Goal: Transaction & Acquisition: Obtain resource

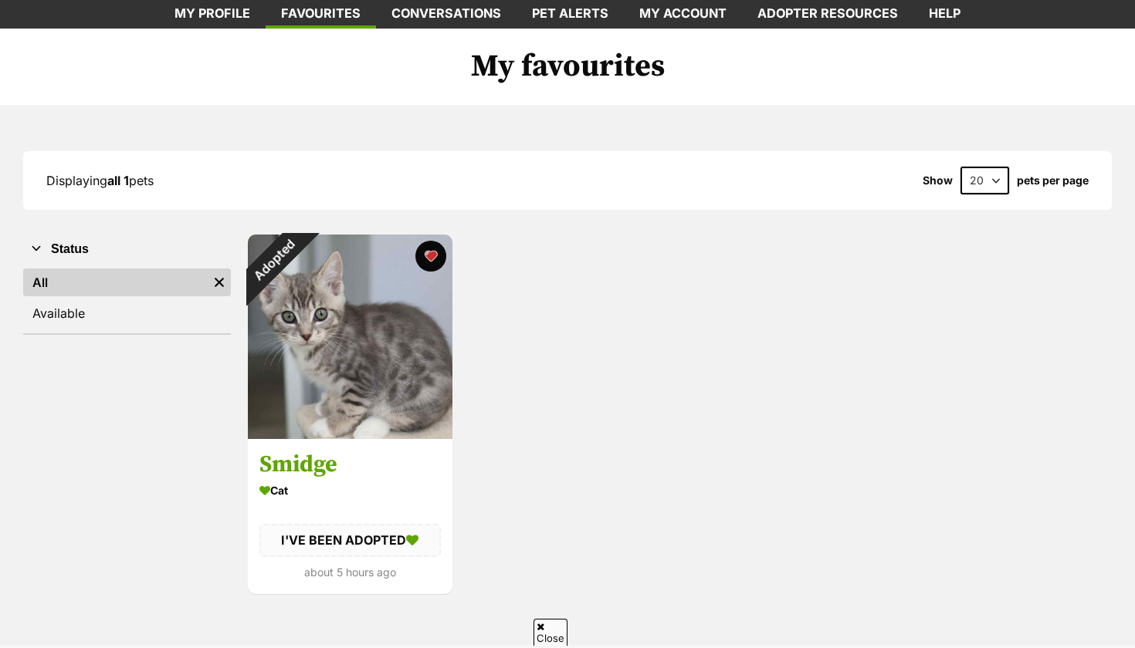
scroll to position [81, 0]
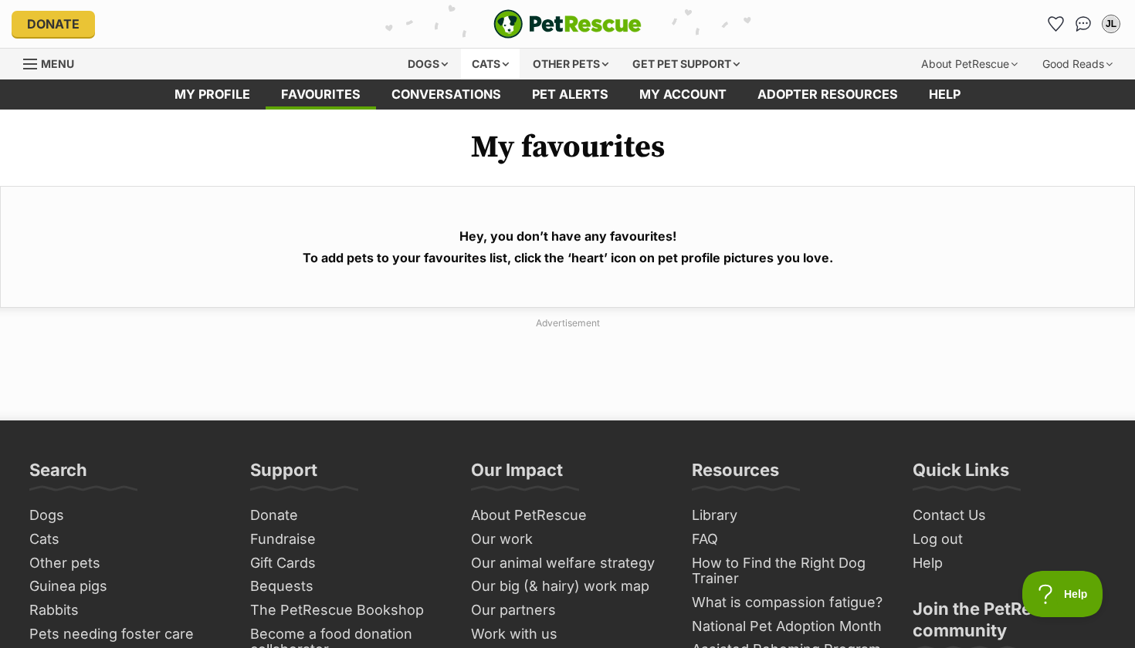
click at [470, 58] on div "Cats" at bounding box center [490, 64] width 59 height 31
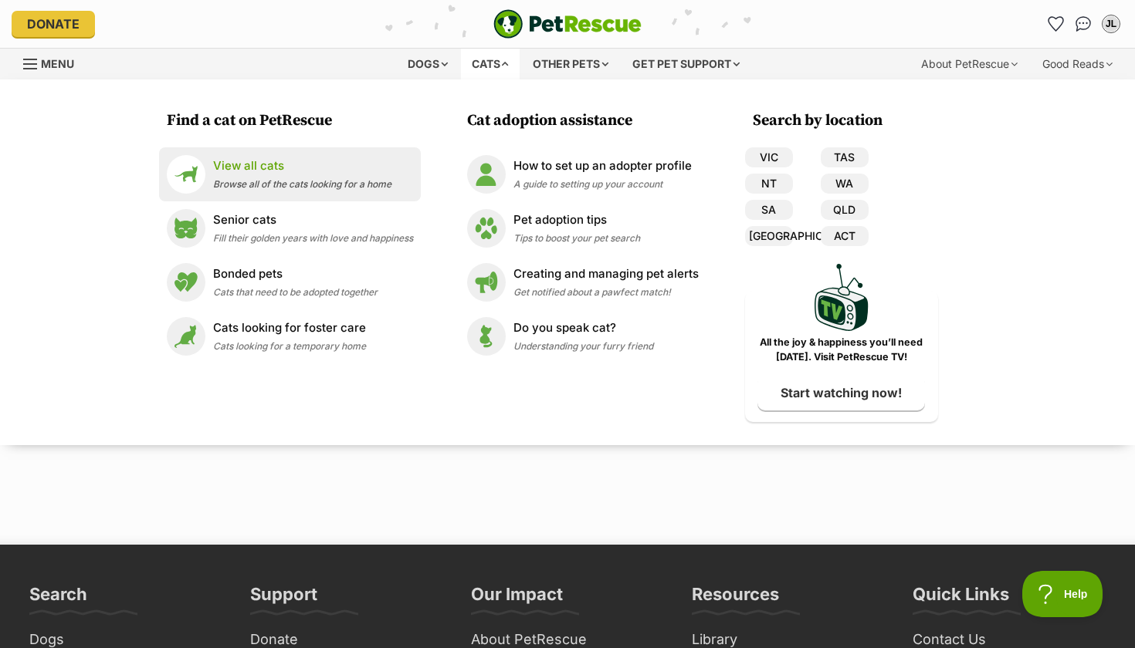
click at [345, 174] on p "View all cats" at bounding box center [302, 166] width 178 height 18
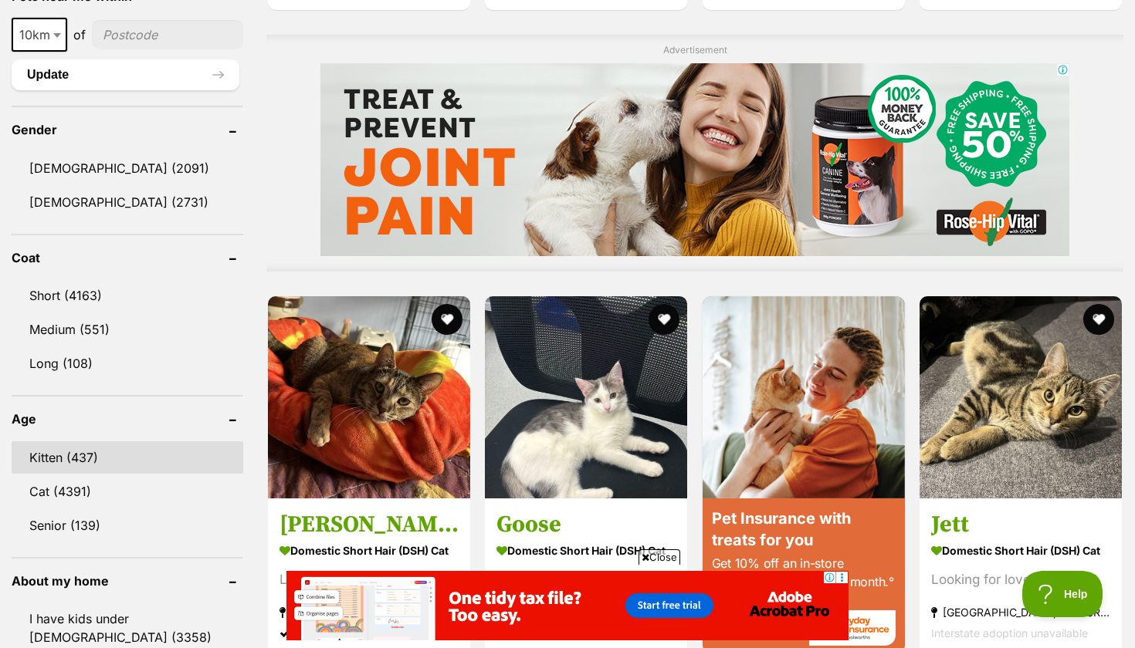
scroll to position [1332, 0]
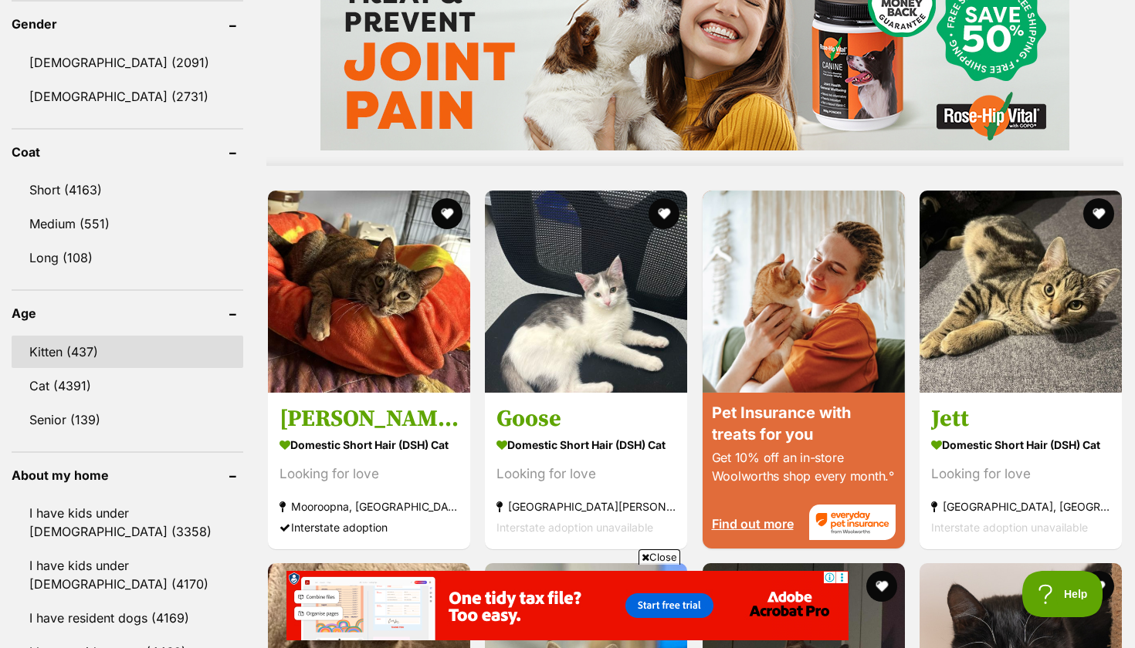
click at [101, 349] on link "Kitten (437)" at bounding box center [128, 352] width 232 height 32
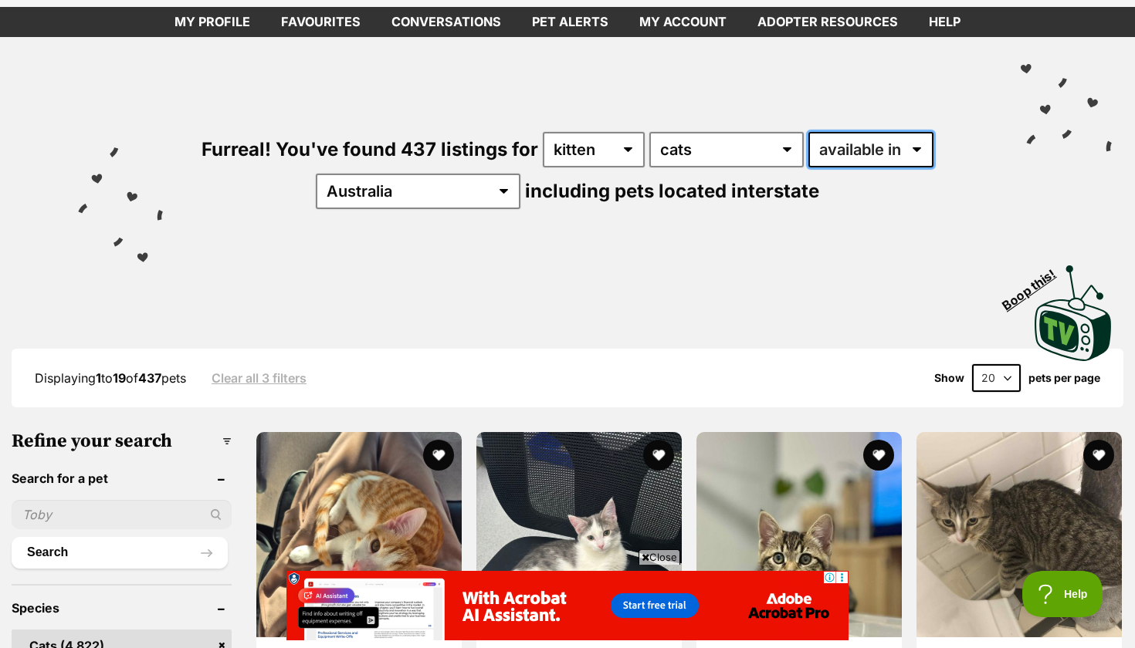
select select "disabled"
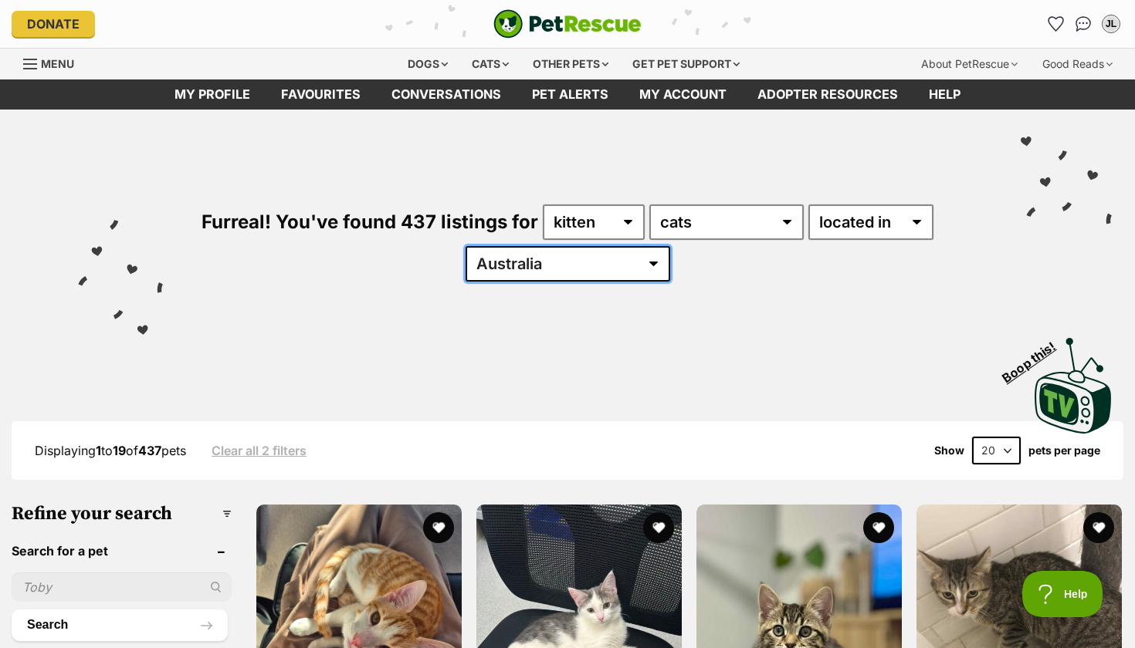
select select "VIC"
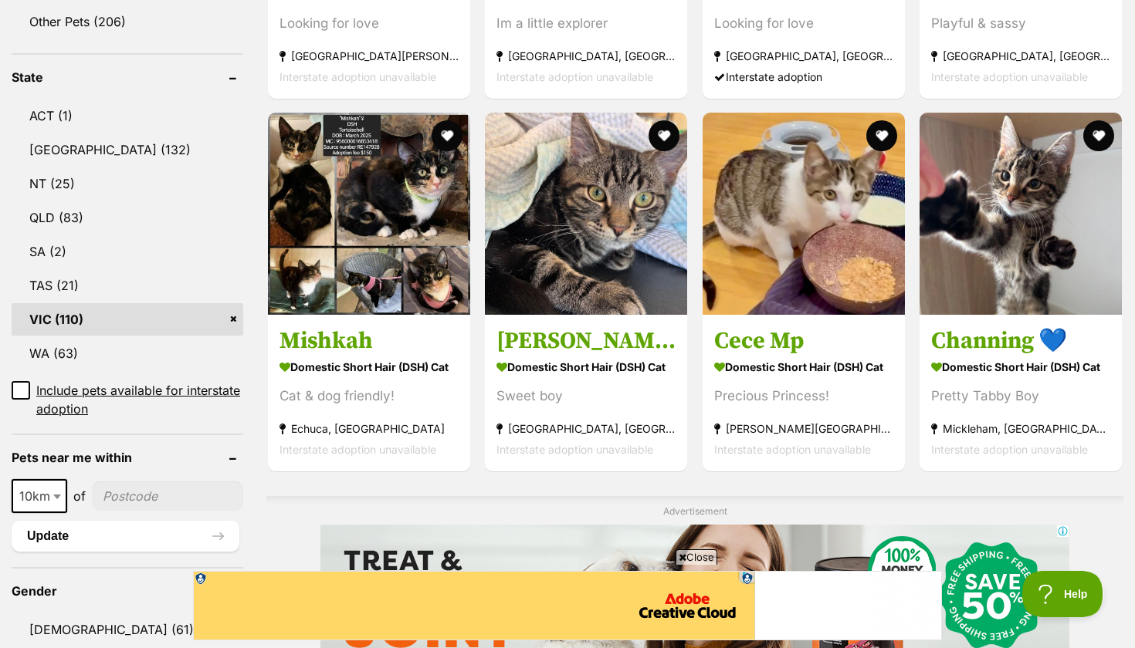
scroll to position [960, 0]
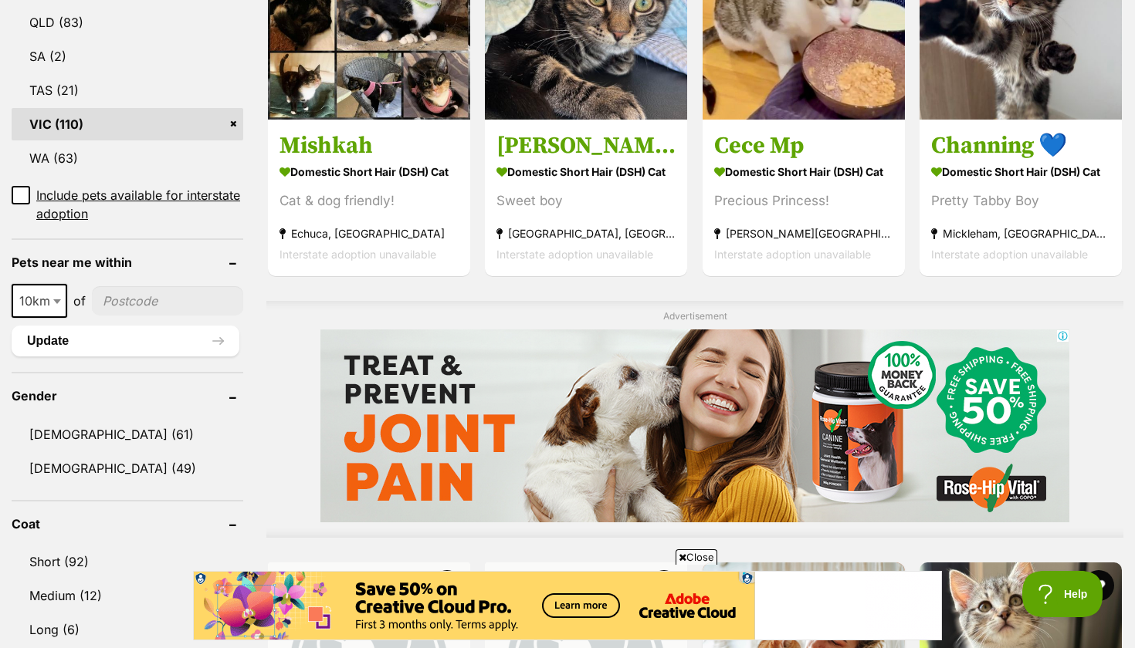
click at [163, 305] on input"] "postcode" at bounding box center [167, 300] width 151 height 29
type input"] "3064"
click at [140, 351] on button "Update" at bounding box center [126, 341] width 228 height 31
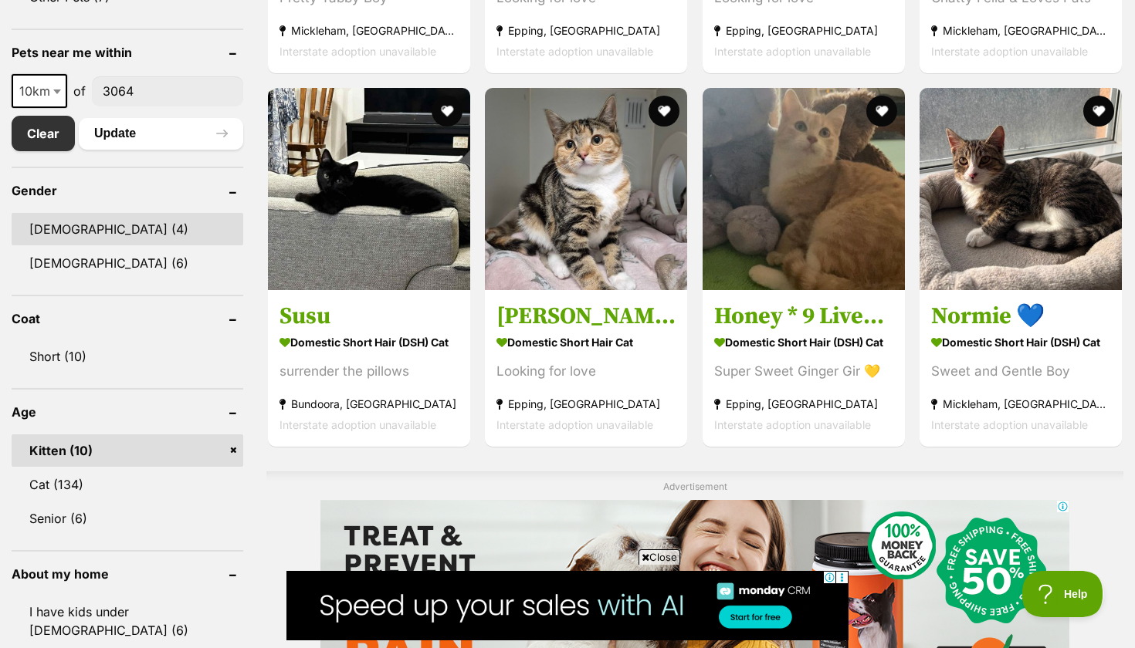
scroll to position [772, 0]
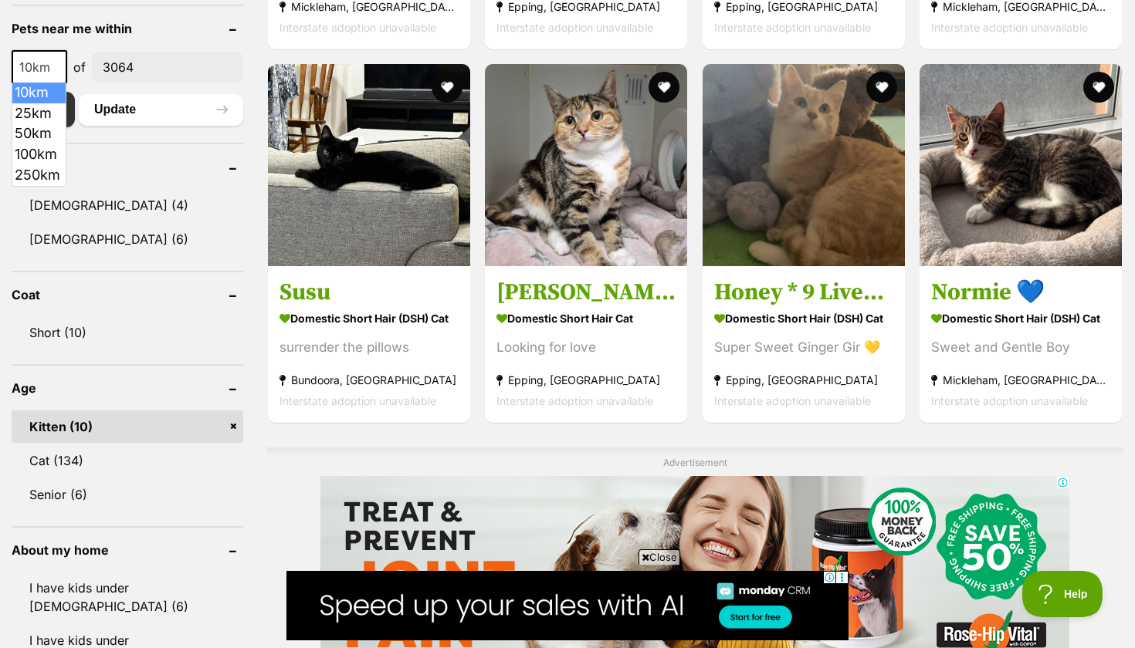
click at [59, 57] on span at bounding box center [58, 67] width 15 height 34
select select "25"
click at [124, 112] on button "Update" at bounding box center [161, 109] width 164 height 31
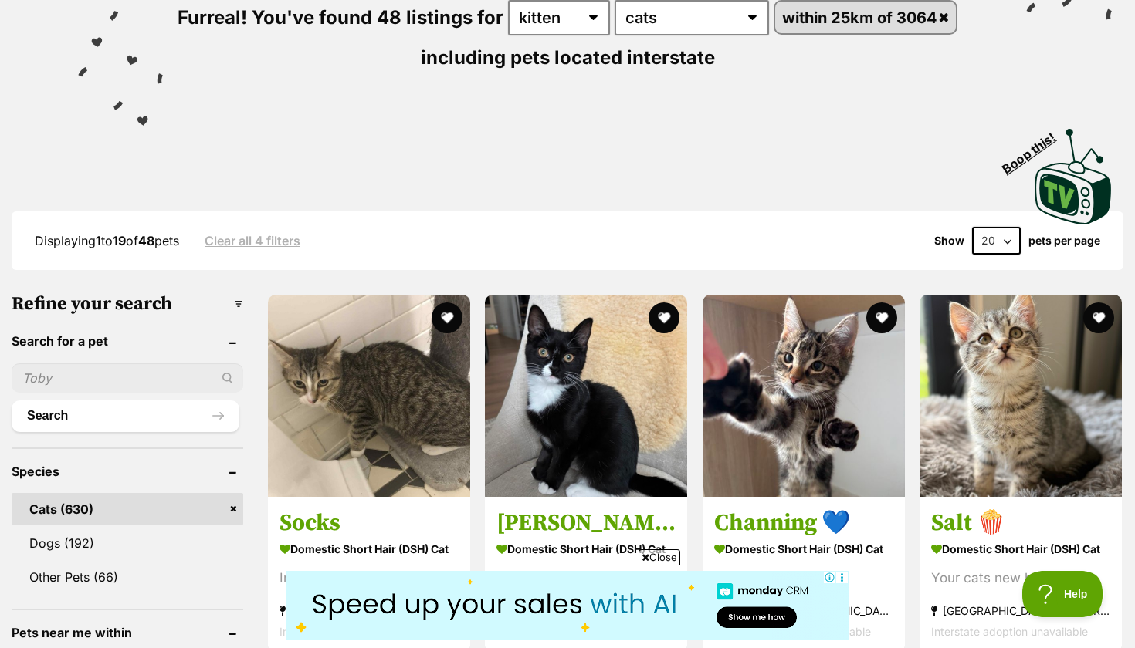
scroll to position [215, 0]
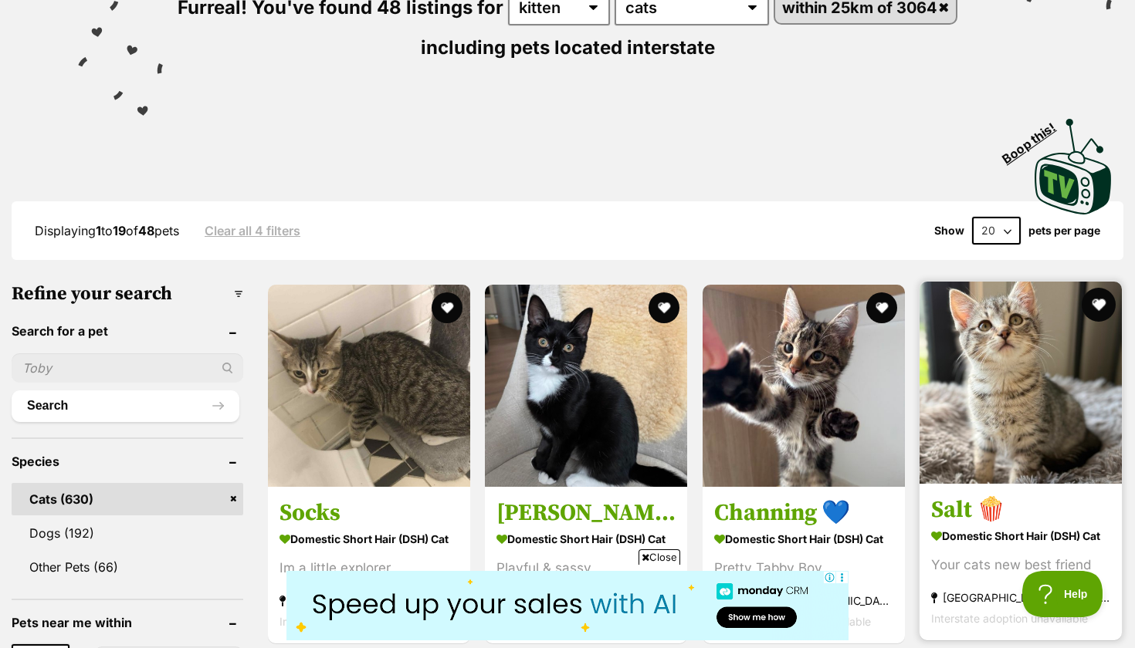
click at [1097, 298] on button "favourite" at bounding box center [1098, 305] width 34 height 34
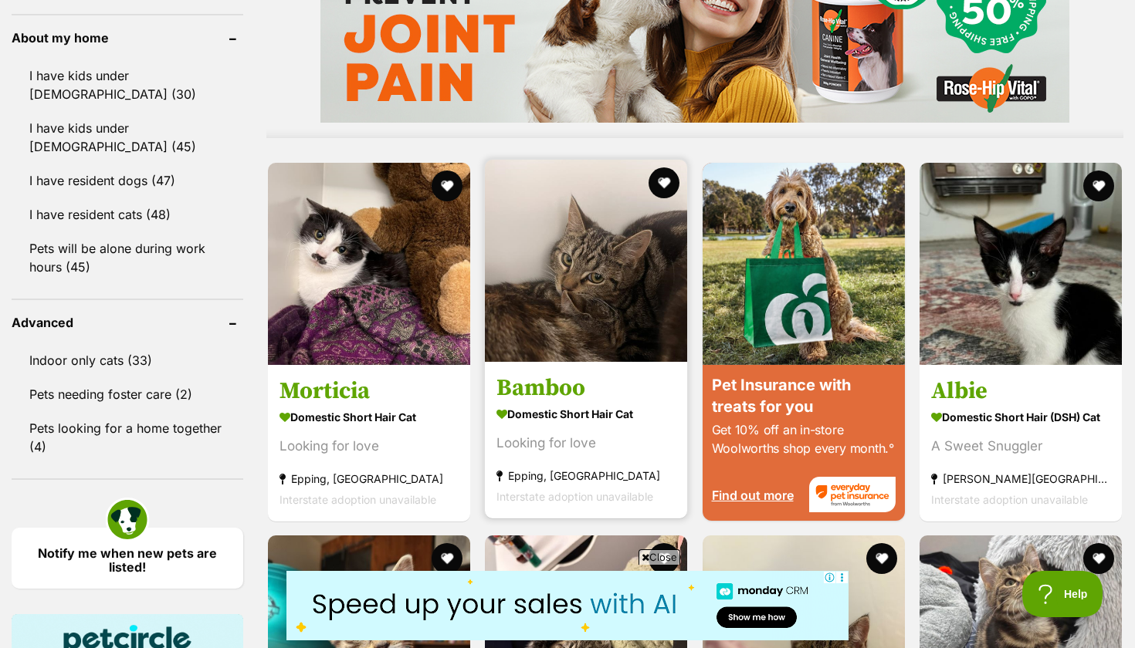
scroll to position [0, 0]
click at [655, 174] on button "favourite" at bounding box center [665, 183] width 34 height 34
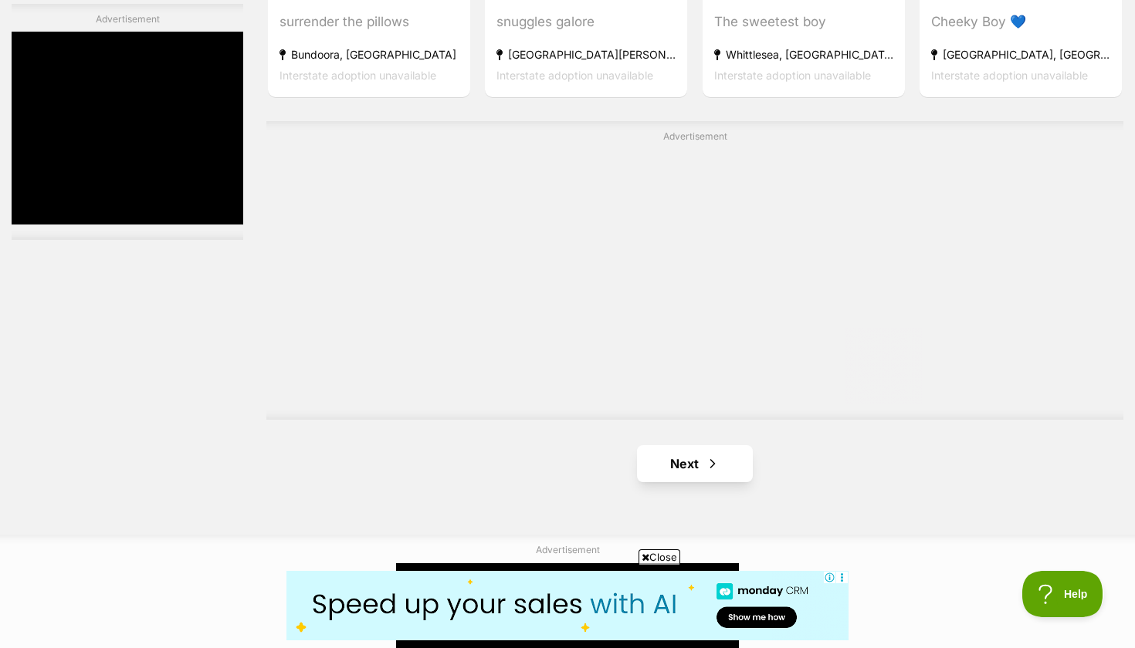
click at [713, 471] on span "Next page" at bounding box center [712, 464] width 15 height 19
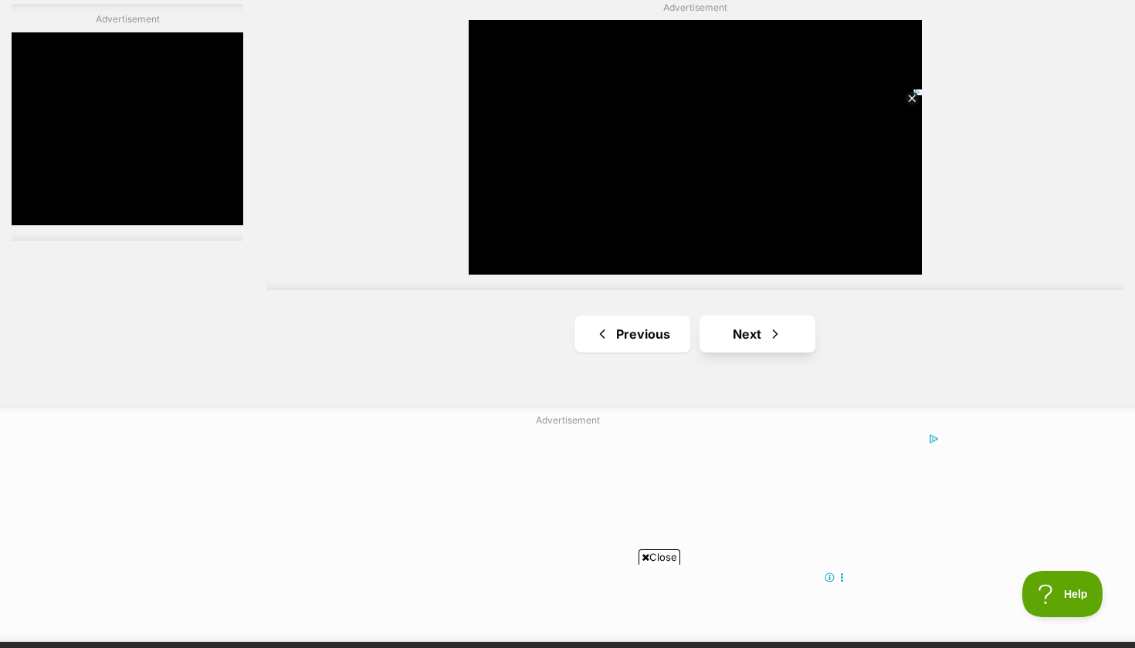
scroll to position [2817, 0]
click at [748, 325] on link "Next" at bounding box center [757, 334] width 116 height 37
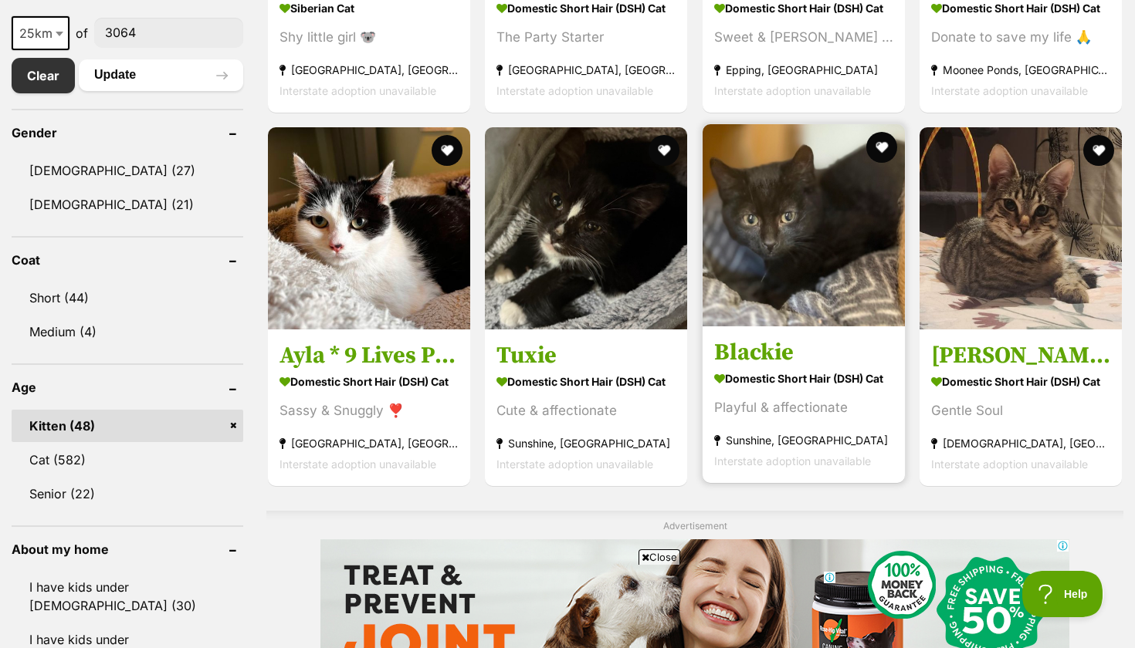
scroll to position [844, 0]
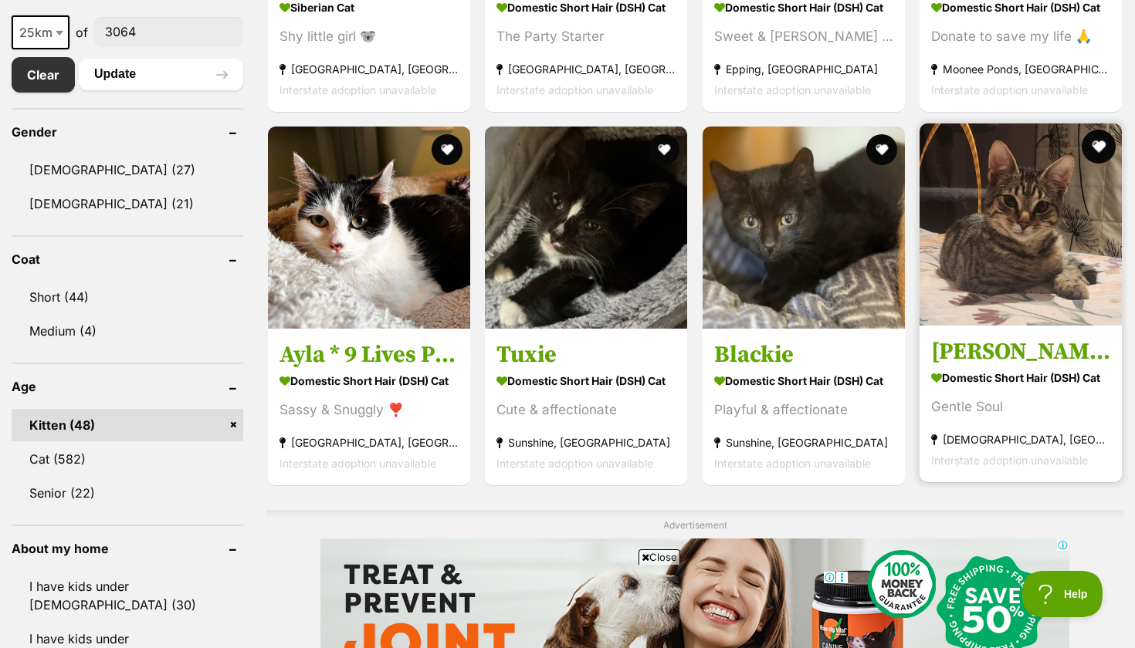
click at [1099, 152] on button "favourite" at bounding box center [1098, 147] width 34 height 34
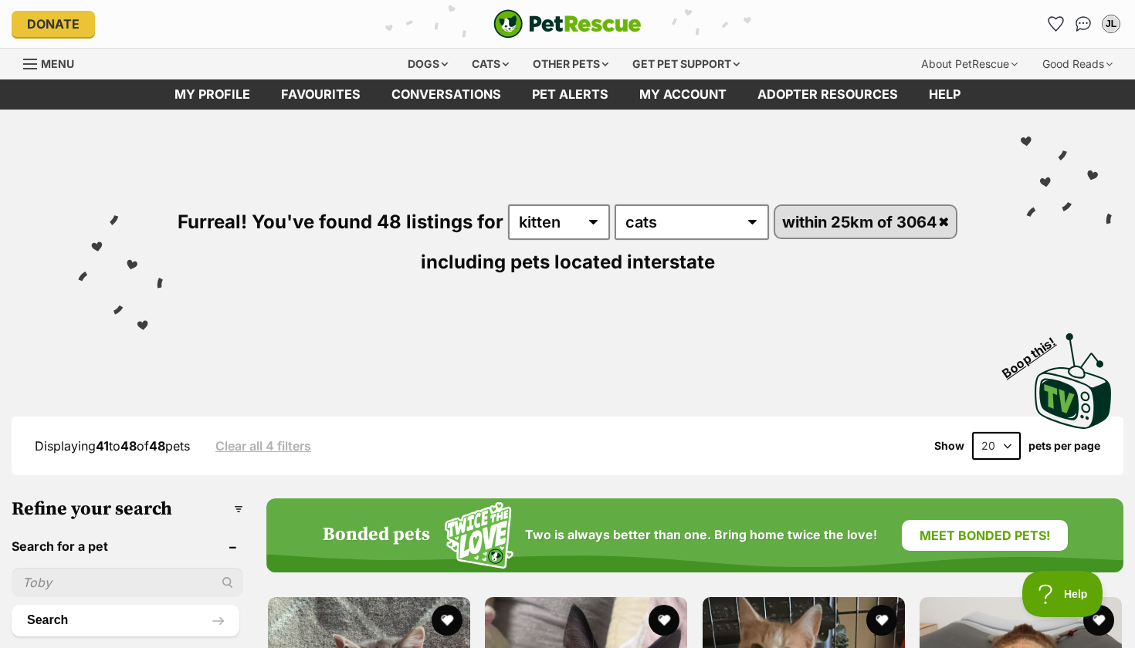
scroll to position [0, 0]
click at [1050, 27] on icon "Favourites" at bounding box center [1055, 24] width 21 height 20
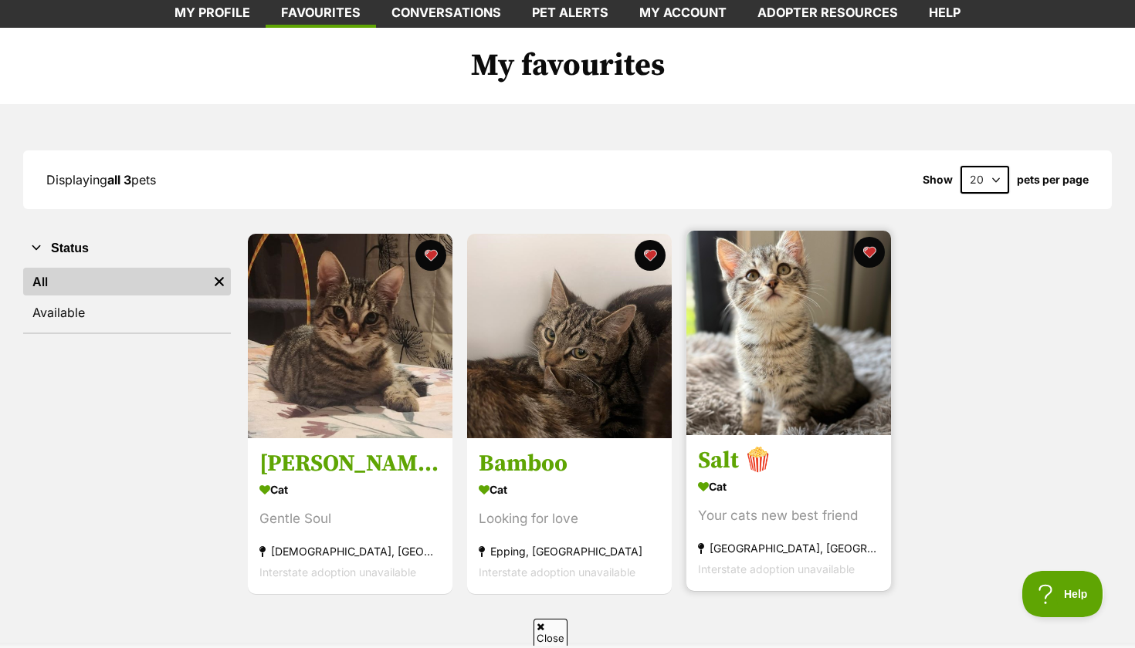
click at [773, 350] on img at bounding box center [788, 333] width 205 height 205
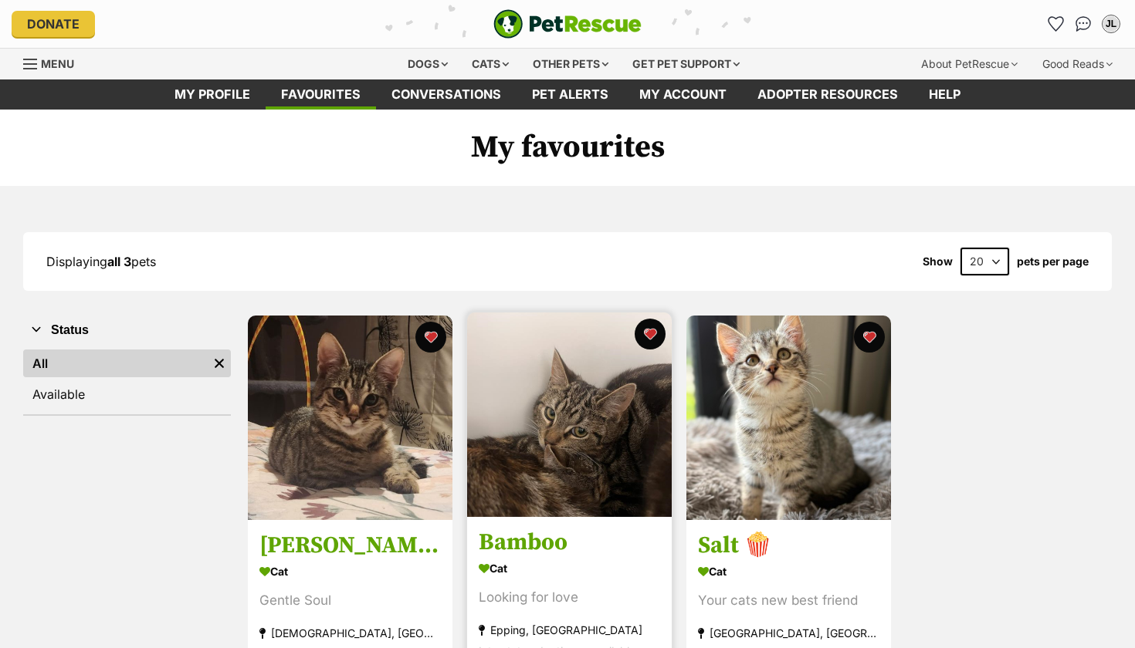
click at [525, 479] on img at bounding box center [569, 415] width 205 height 205
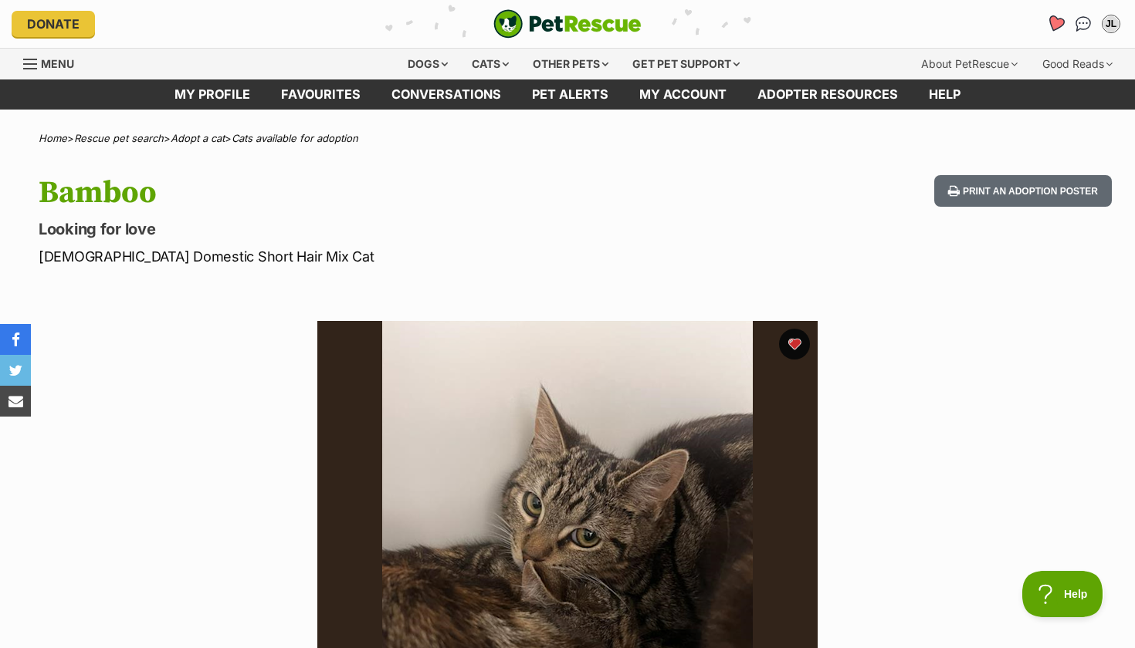
click at [1060, 28] on icon "Favourites" at bounding box center [1055, 24] width 21 height 20
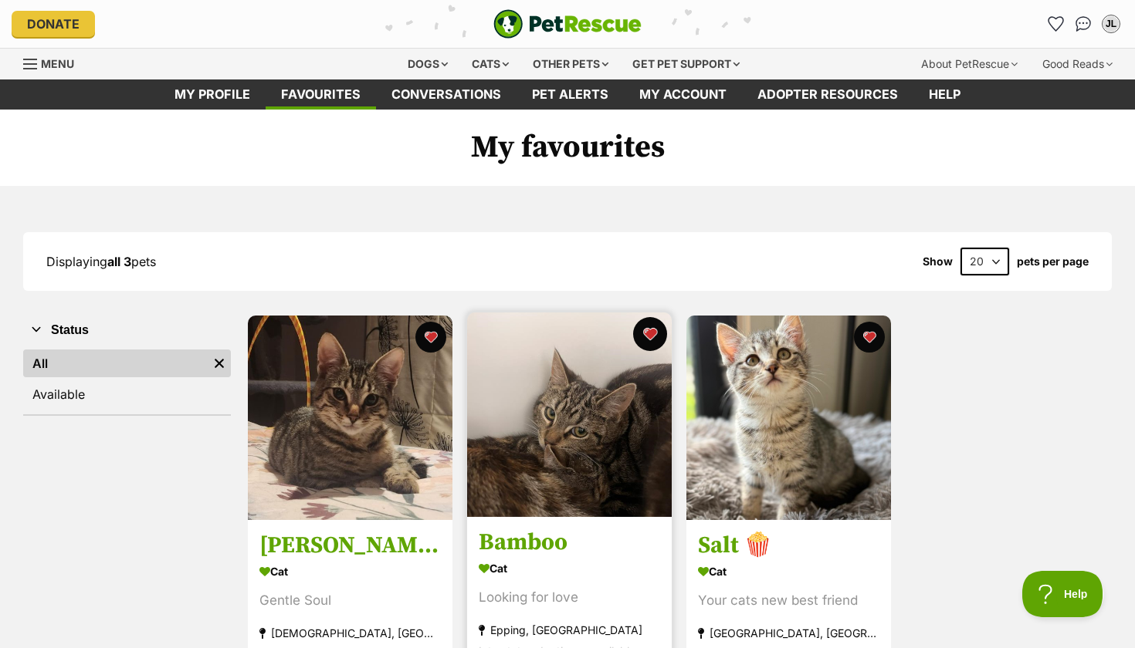
click at [658, 331] on button "favourite" at bounding box center [650, 334] width 34 height 34
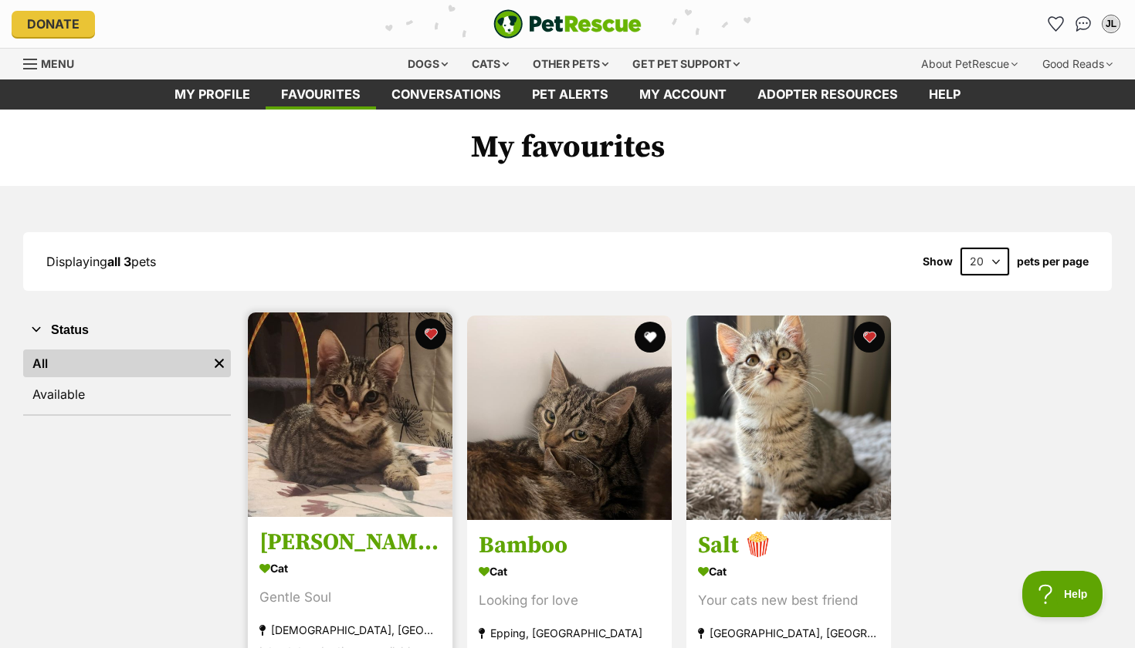
click at [394, 470] on img at bounding box center [350, 415] width 205 height 205
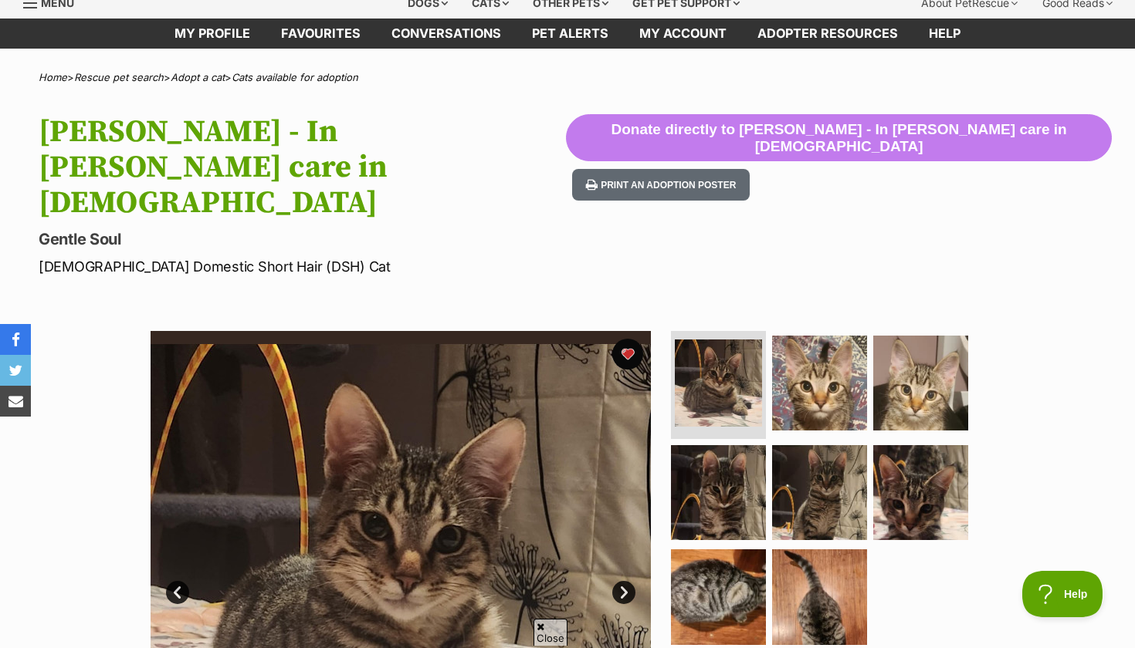
scroll to position [63, 0]
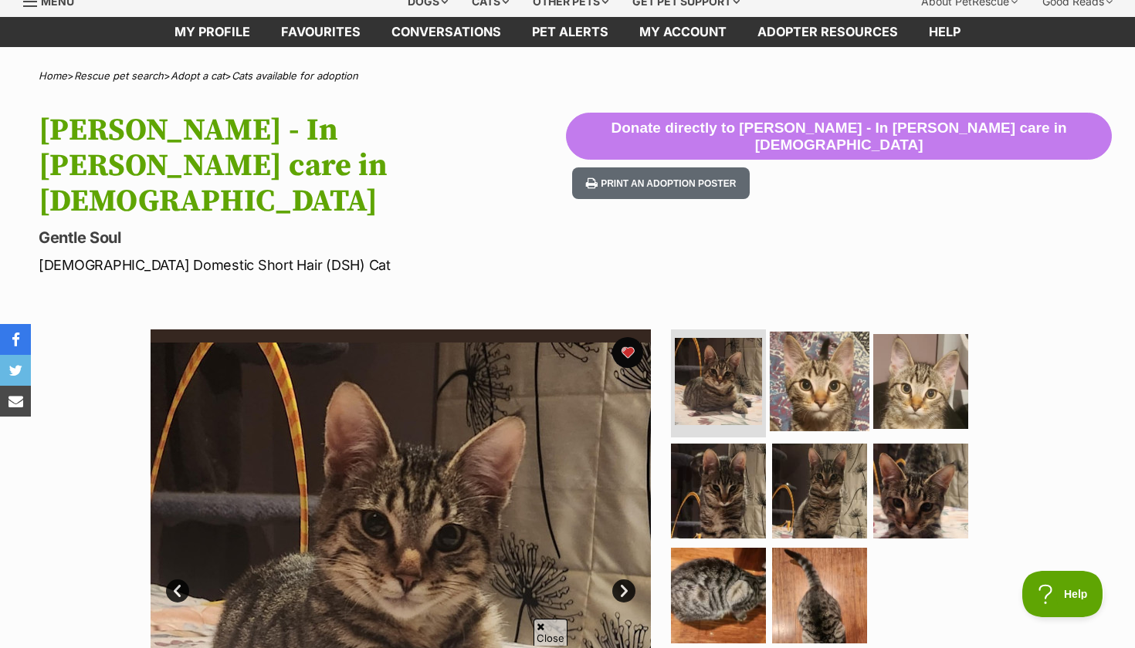
click at [817, 332] on img at bounding box center [820, 382] width 100 height 100
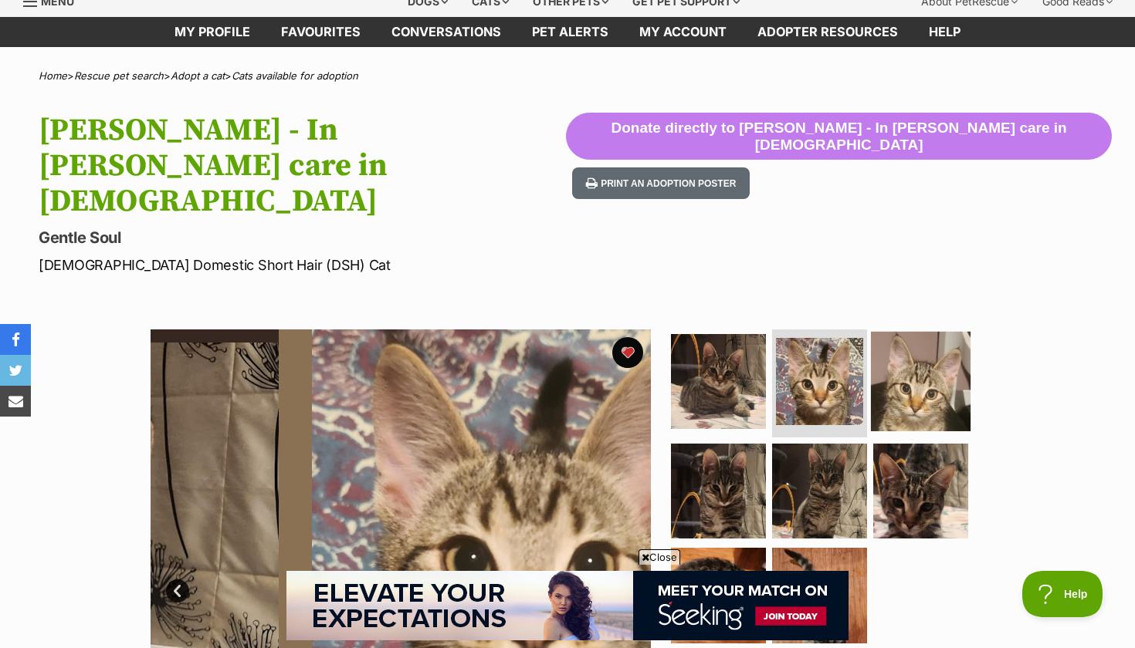
scroll to position [0, 0]
click at [919, 332] on img at bounding box center [921, 382] width 100 height 100
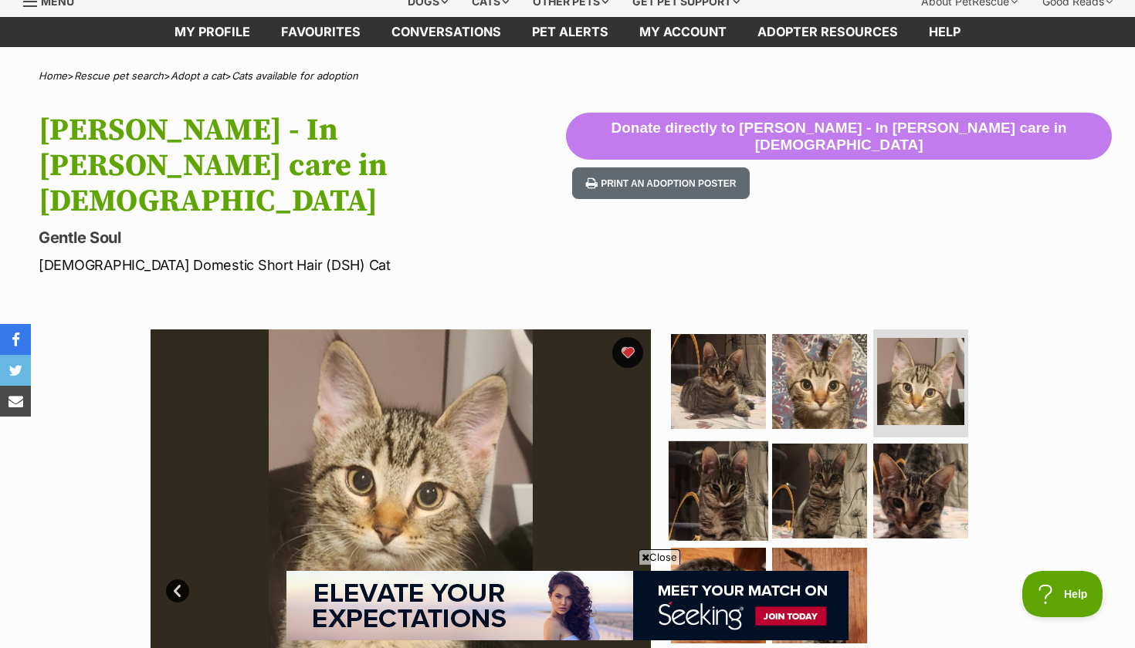
click at [695, 441] on img at bounding box center [718, 491] width 100 height 100
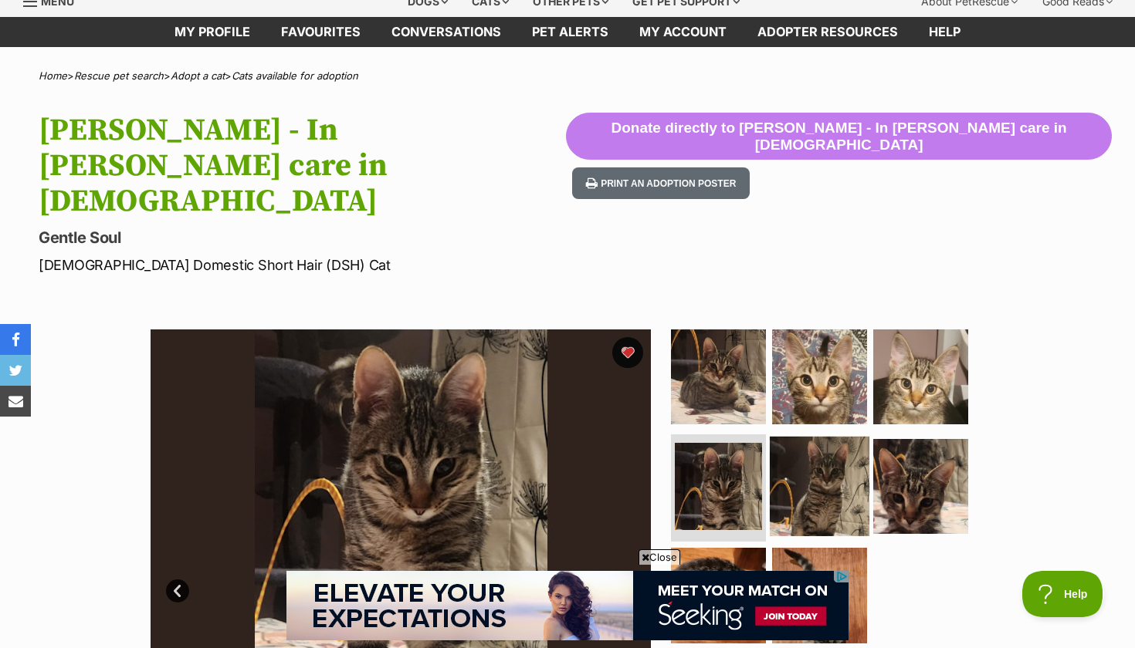
click at [814, 436] on img at bounding box center [820, 486] width 100 height 100
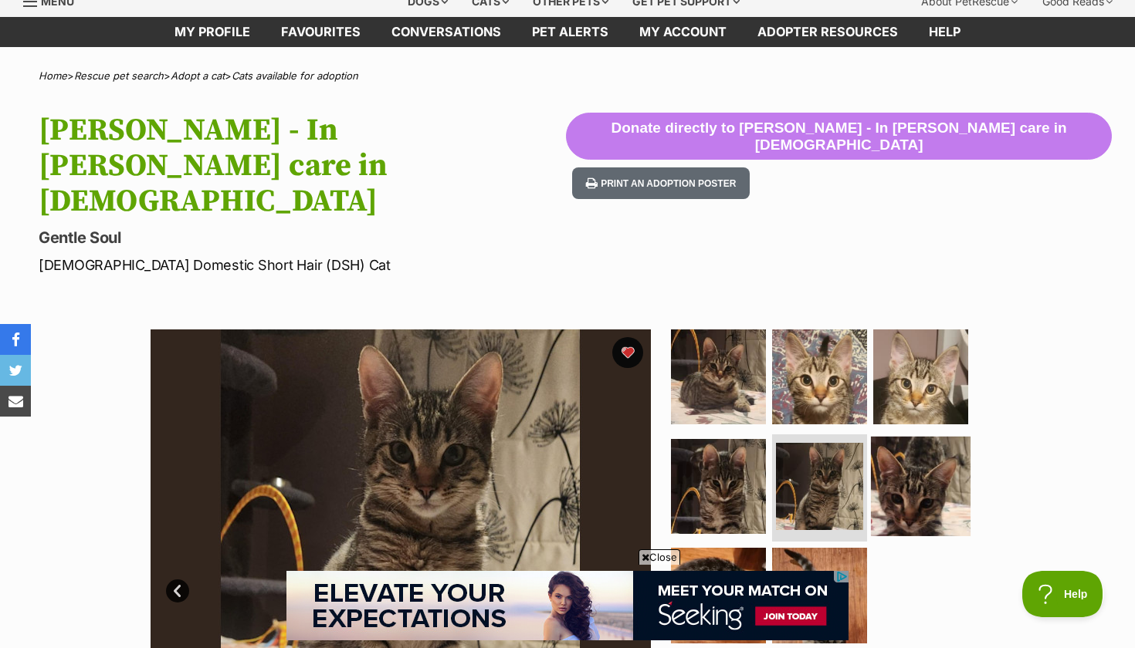
click at [873, 436] on img at bounding box center [921, 486] width 100 height 100
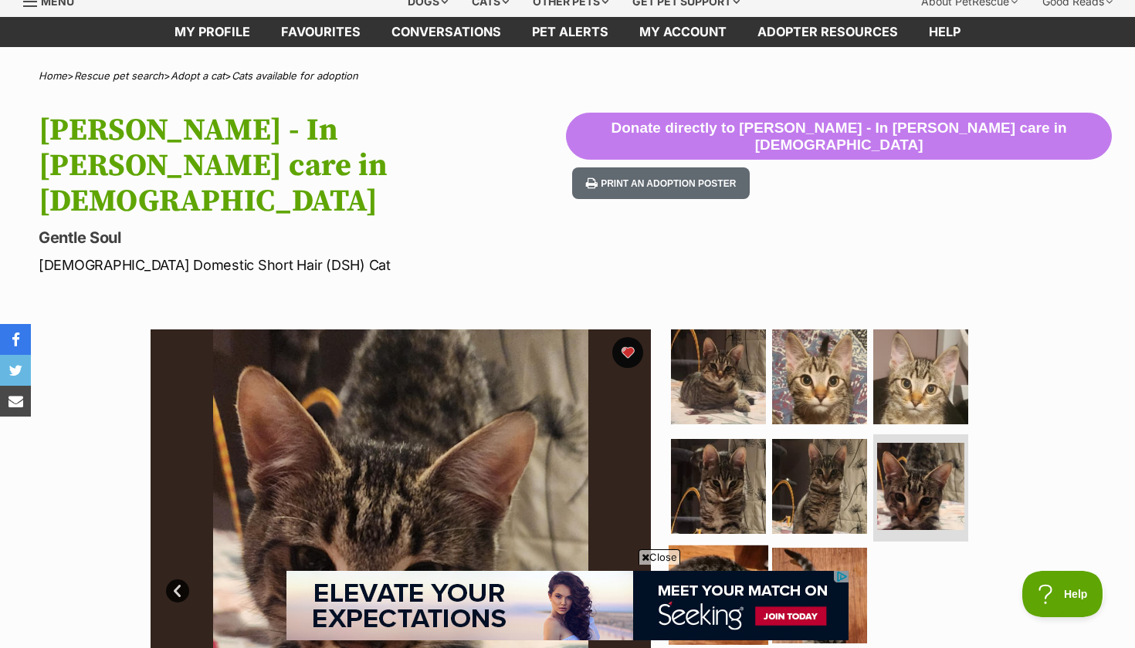
click at [729, 546] on img at bounding box center [718, 596] width 100 height 100
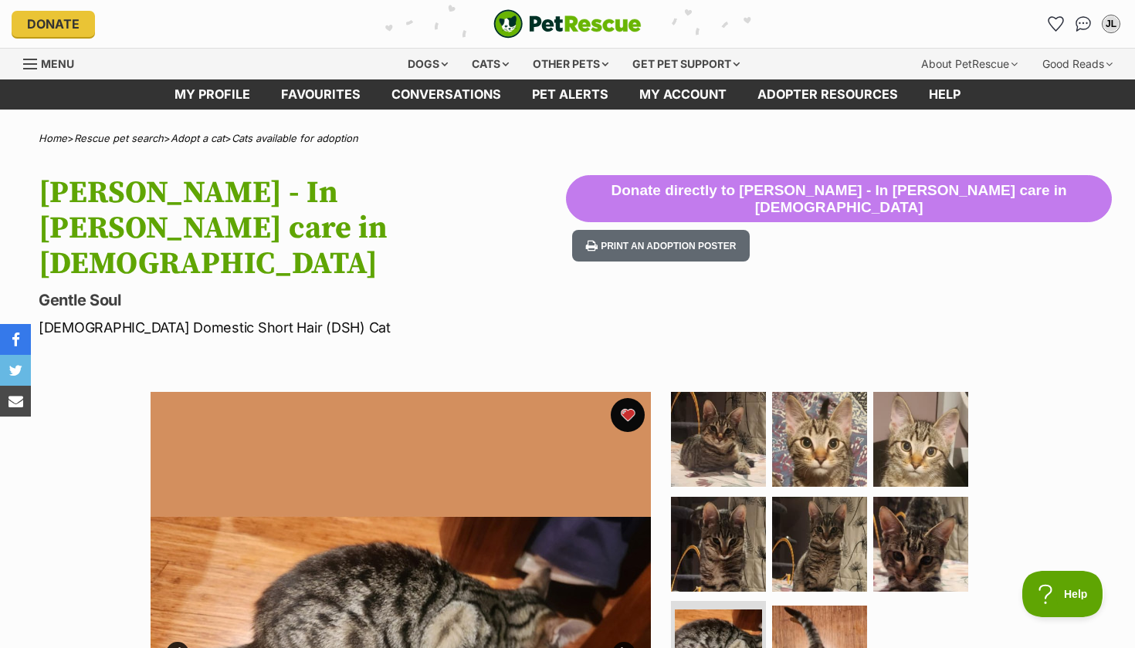
click at [621, 398] on button "favourite" at bounding box center [628, 415] width 34 height 34
click at [1056, 23] on icon "Favourites" at bounding box center [1055, 24] width 19 height 18
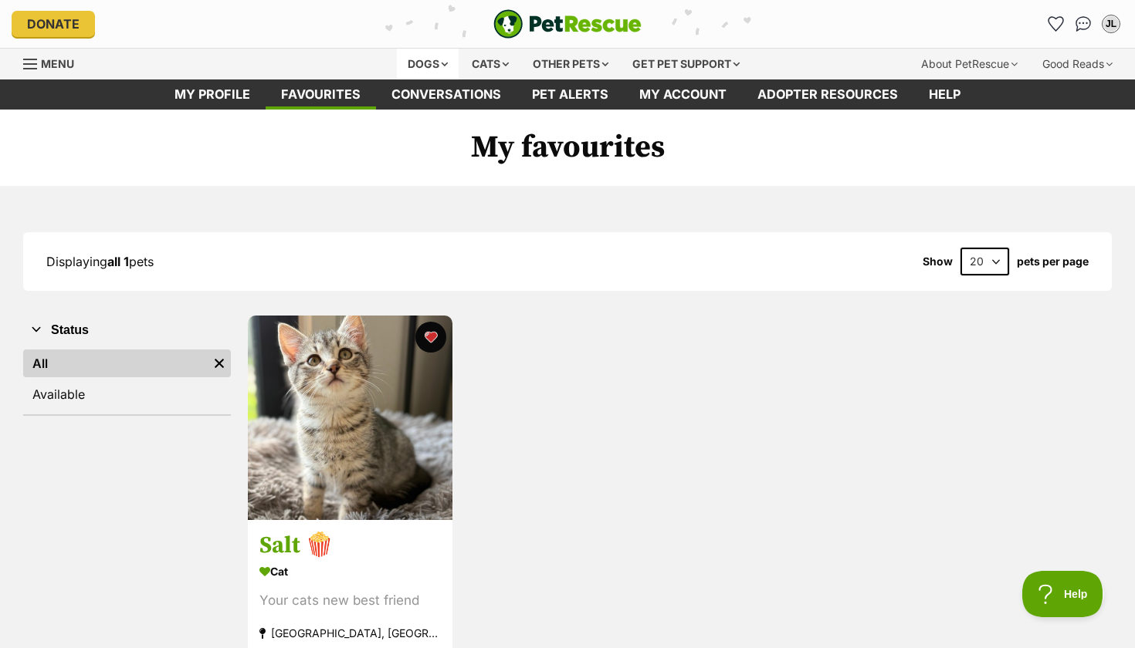
click at [434, 58] on div "Dogs" at bounding box center [428, 64] width 62 height 31
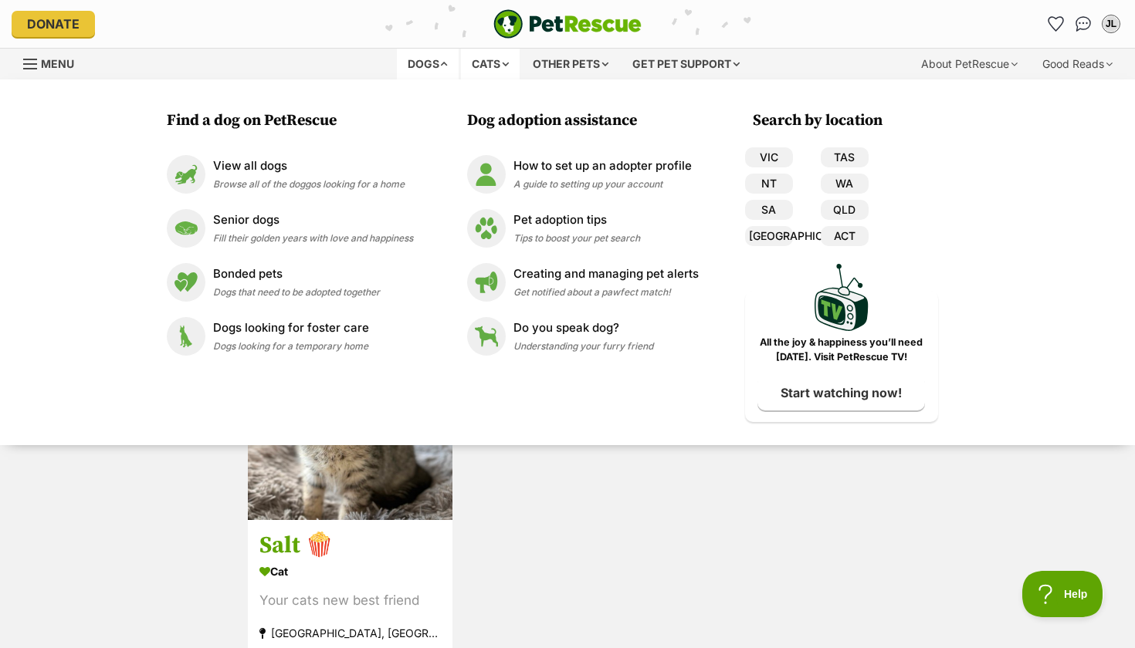
click at [472, 64] on div "Cats" at bounding box center [490, 64] width 59 height 31
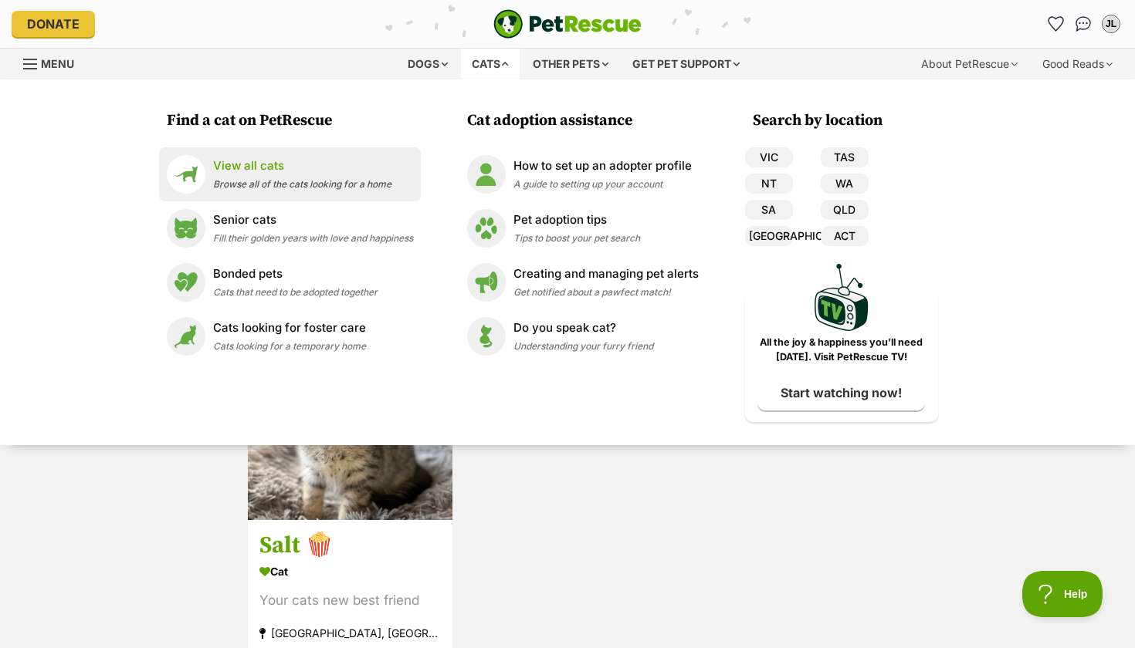
click at [341, 171] on p "View all cats" at bounding box center [302, 166] width 178 height 18
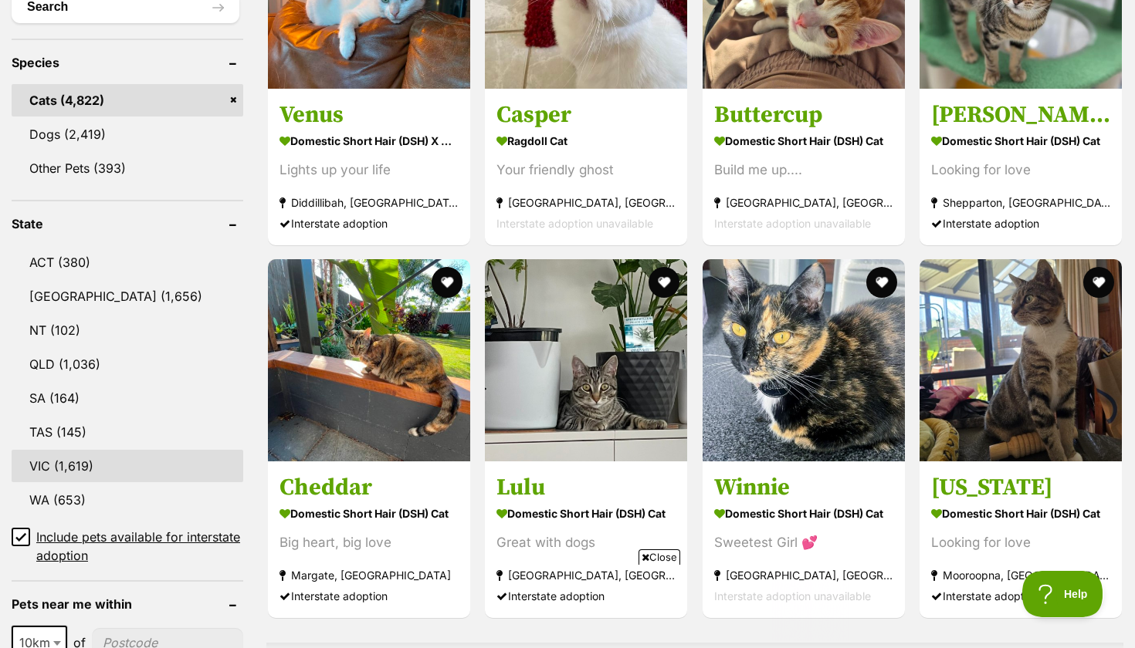
click at [103, 450] on link "VIC (1,619)" at bounding box center [128, 466] width 232 height 32
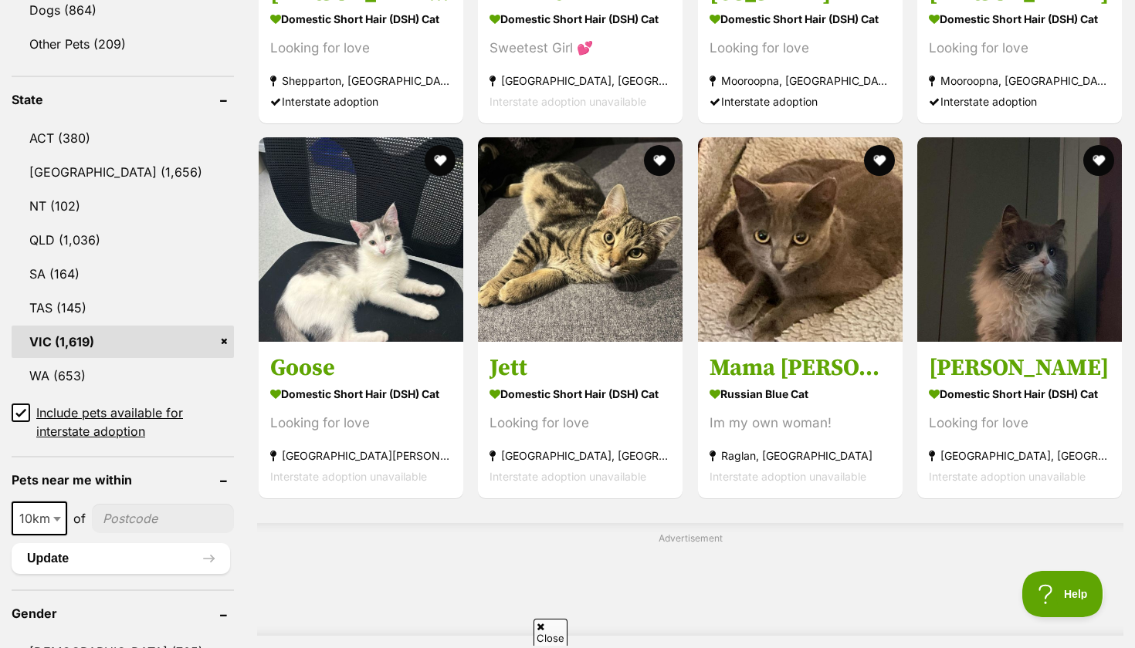
click at [124, 513] on input"] "postcode" at bounding box center [163, 518] width 142 height 29
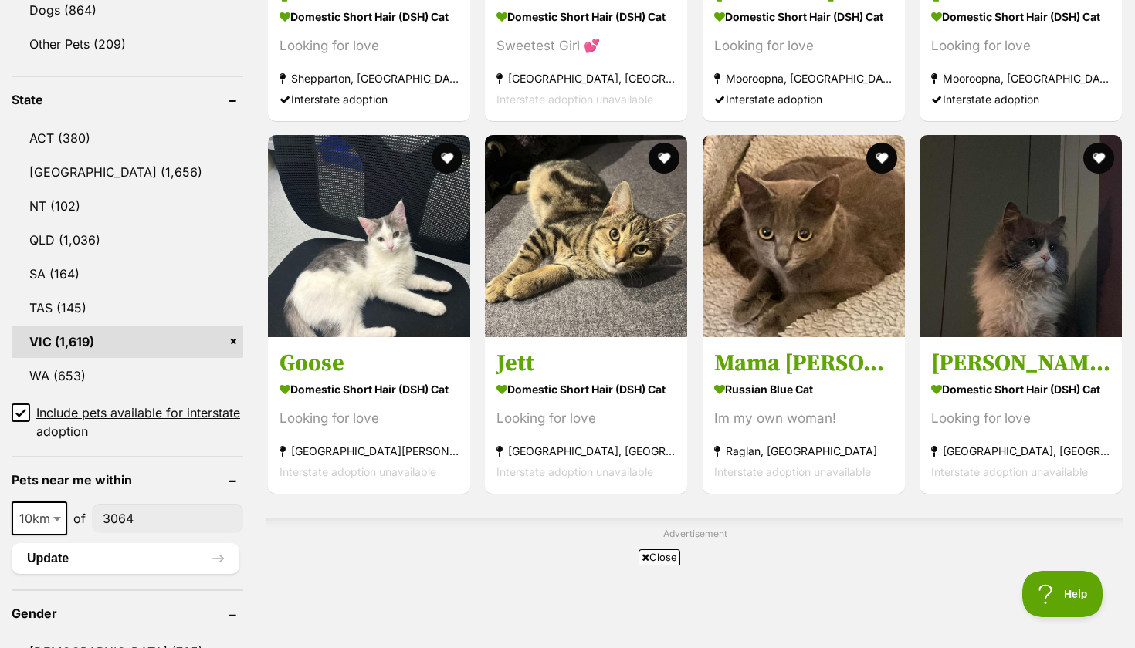
type input"] "3064"
click at [56, 516] on span at bounding box center [58, 519] width 15 height 34
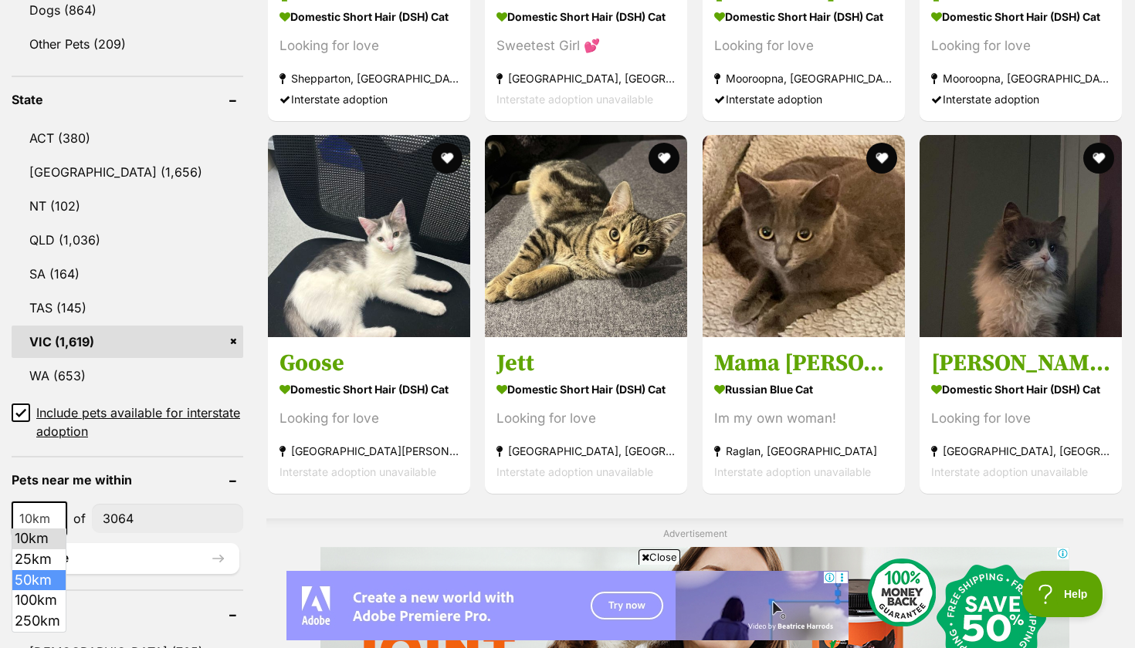
select select "50"
click at [138, 553] on button "Update" at bounding box center [126, 558] width 228 height 31
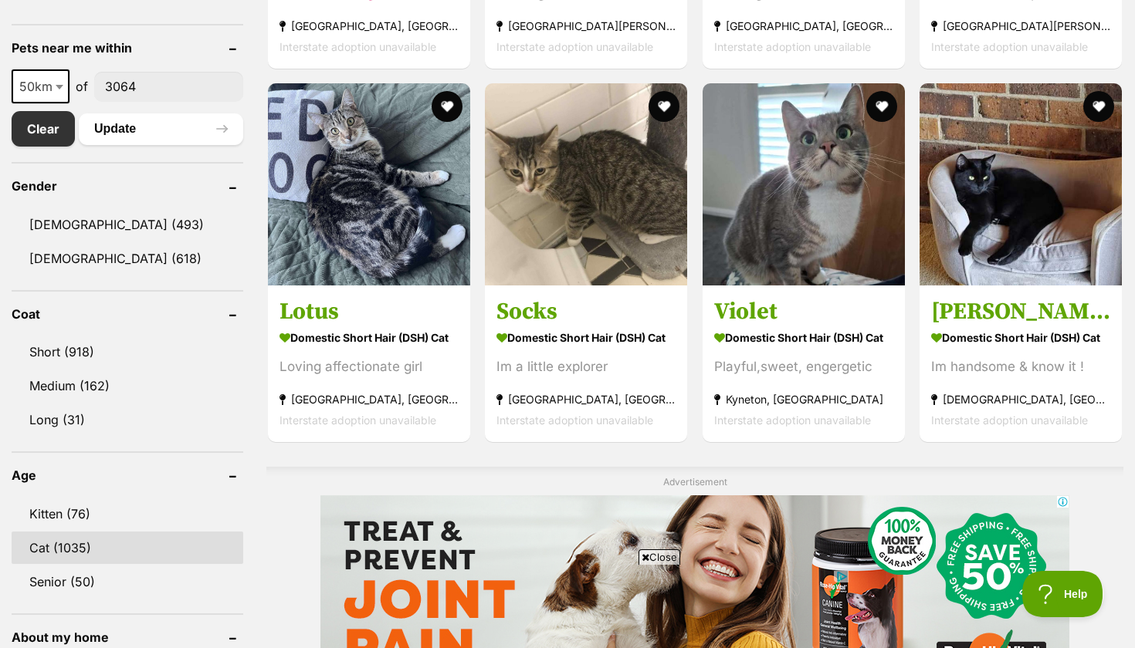
scroll to position [822, 0]
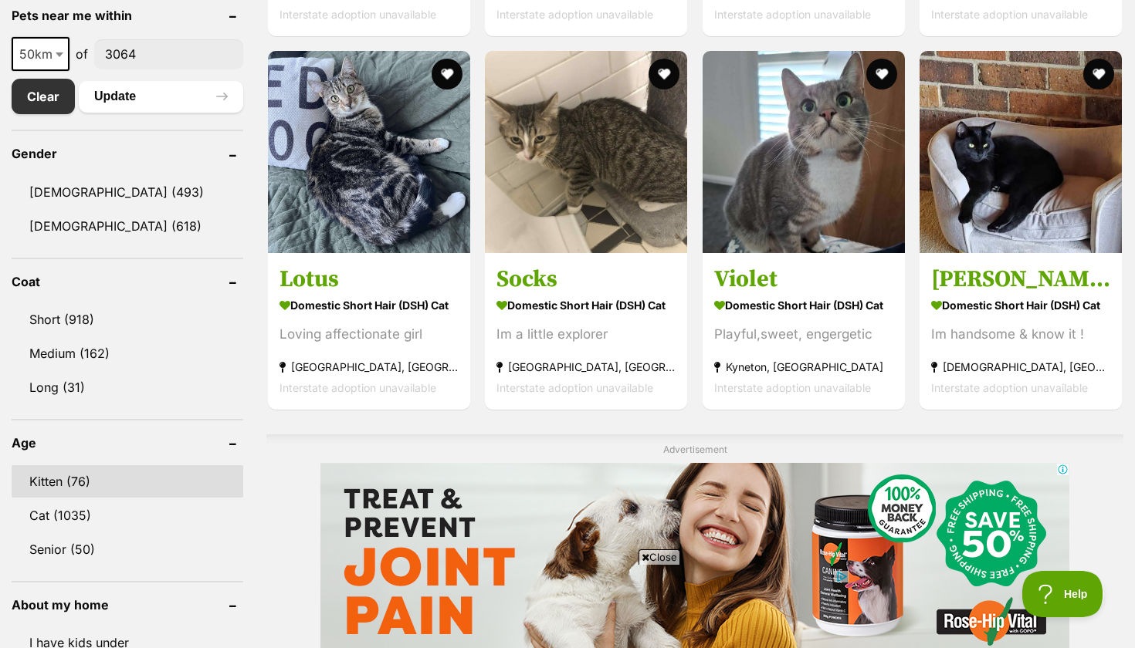
click at [107, 486] on link "Kitten (76)" at bounding box center [128, 481] width 232 height 32
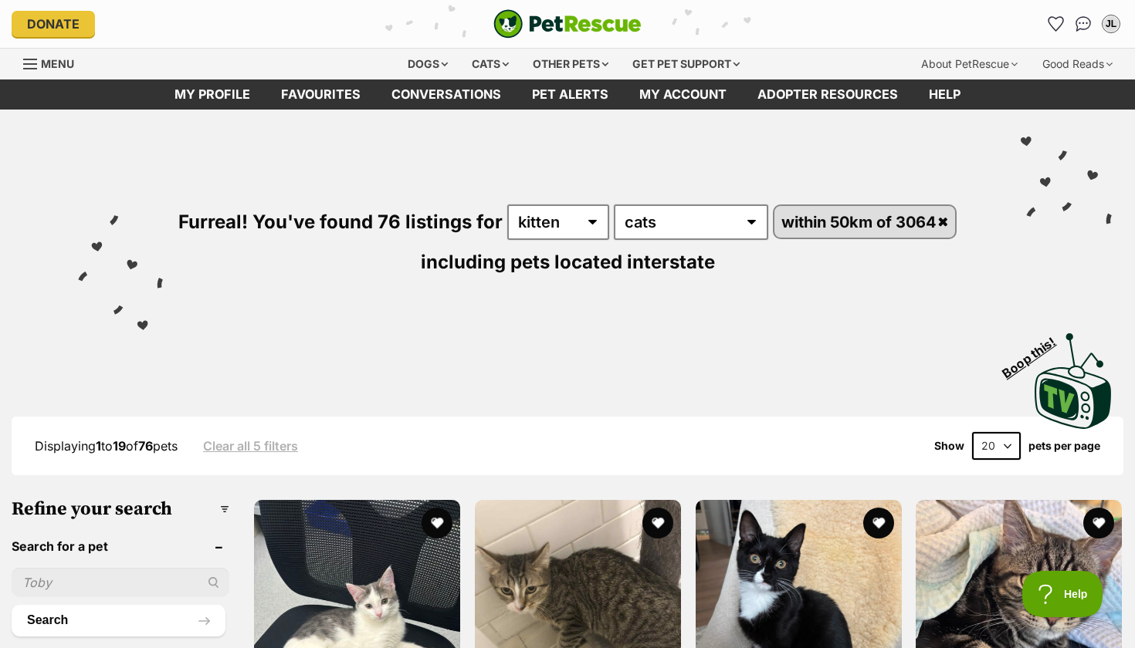
select select "60"
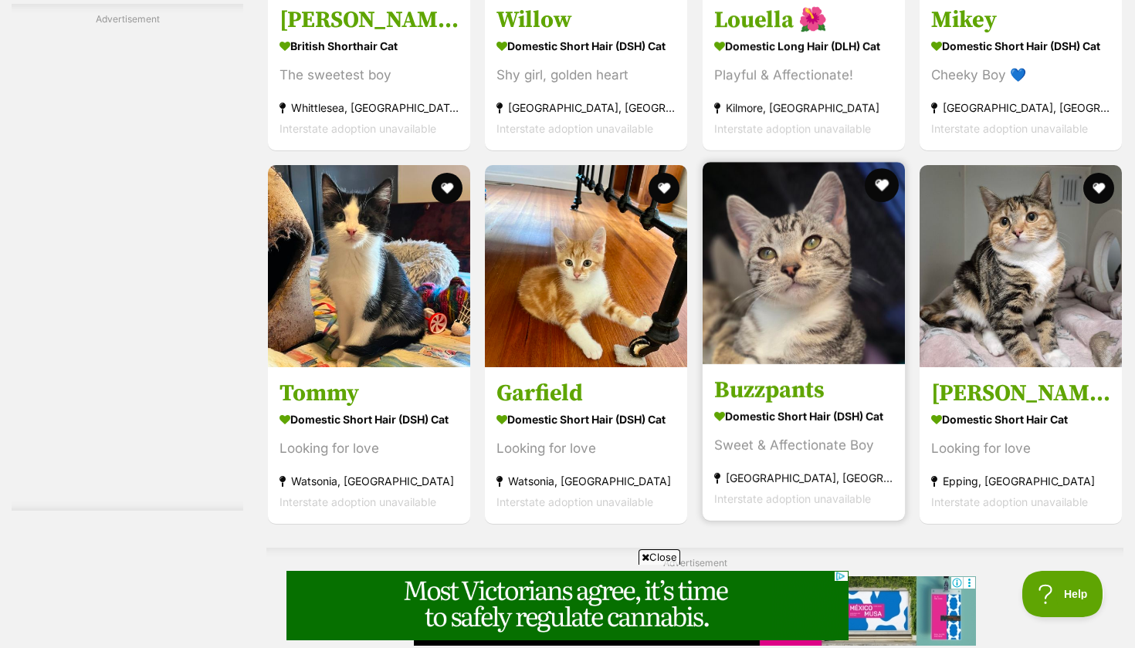
click at [880, 183] on button "favourite" at bounding box center [882, 185] width 34 height 34
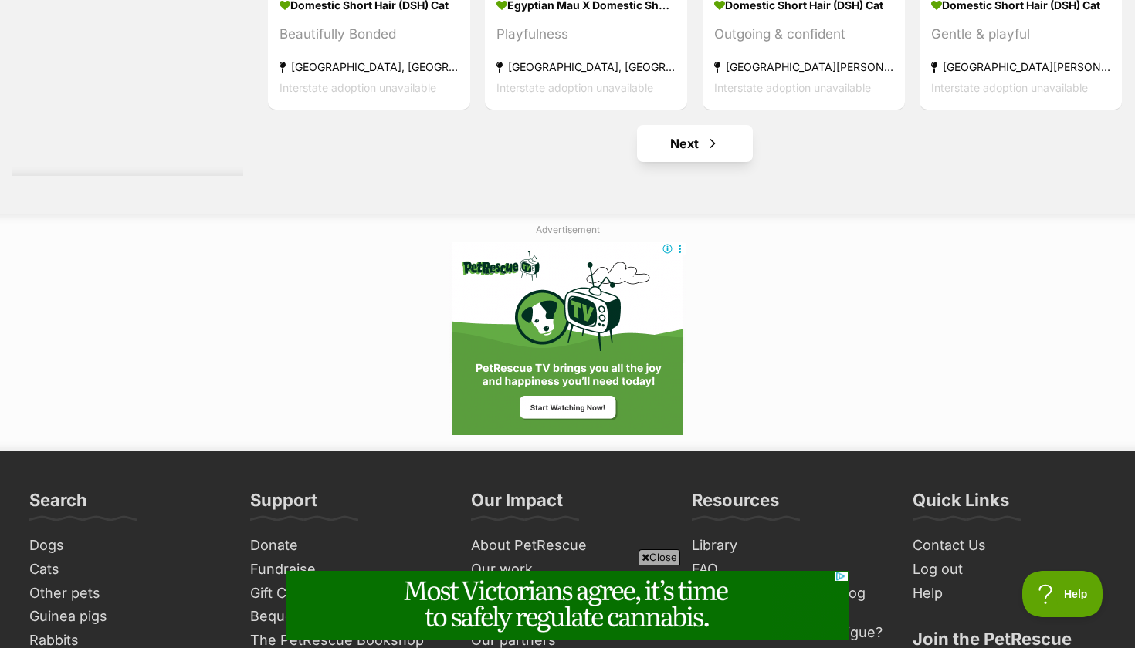
click at [665, 143] on link "Next" at bounding box center [695, 143] width 116 height 37
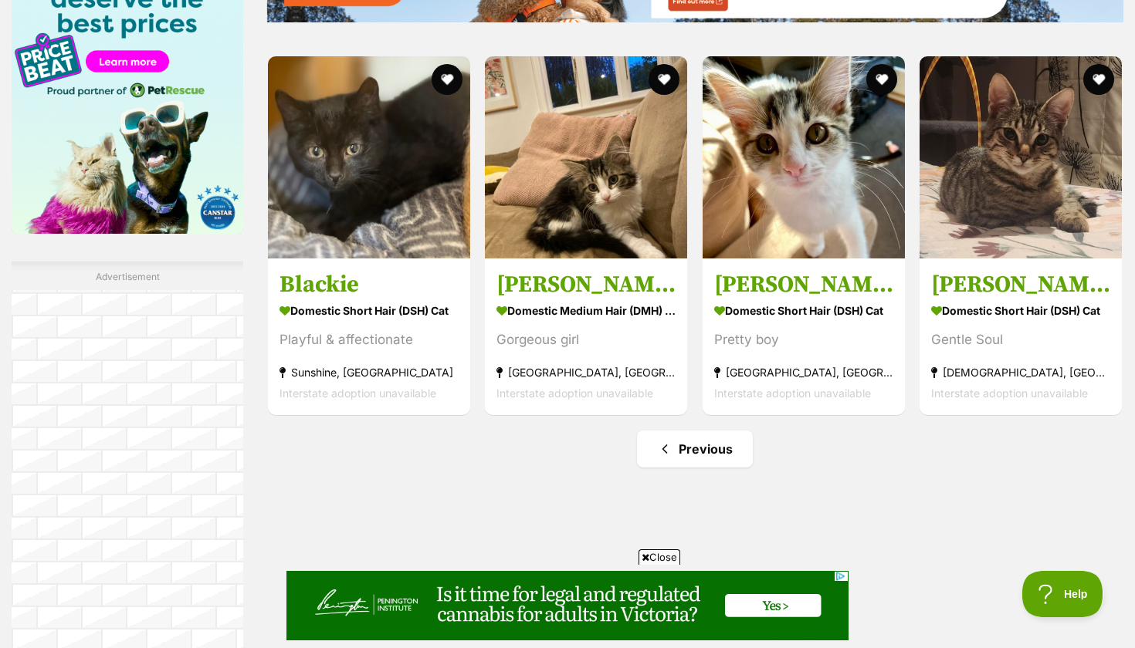
scroll to position [2096, 0]
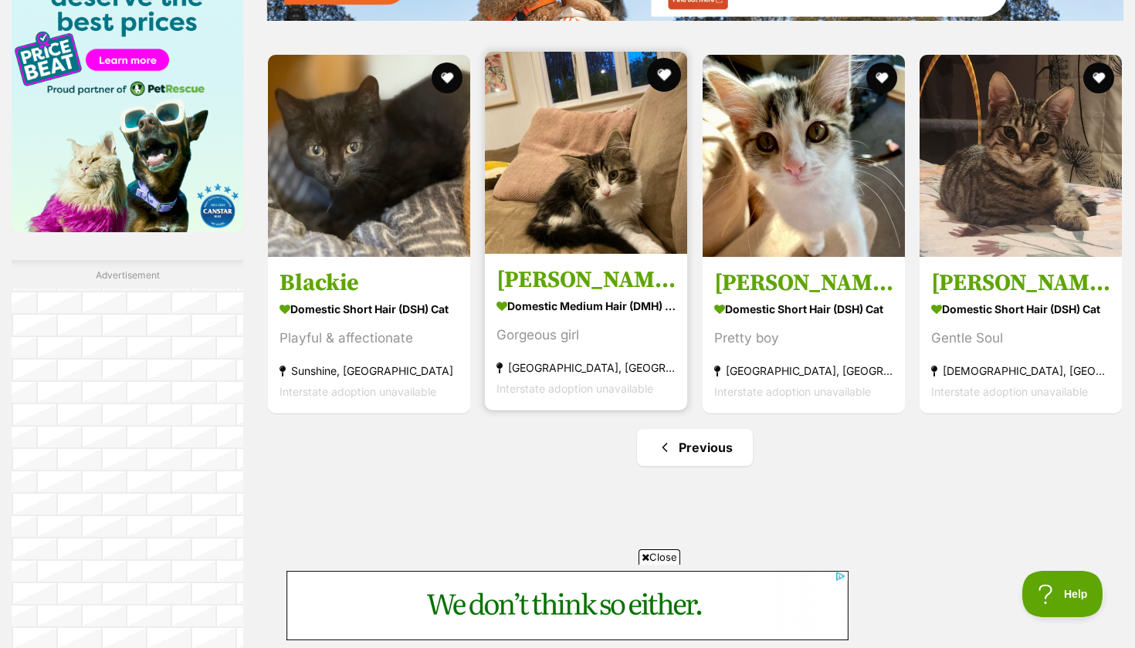
click at [661, 65] on button "favourite" at bounding box center [665, 75] width 34 height 34
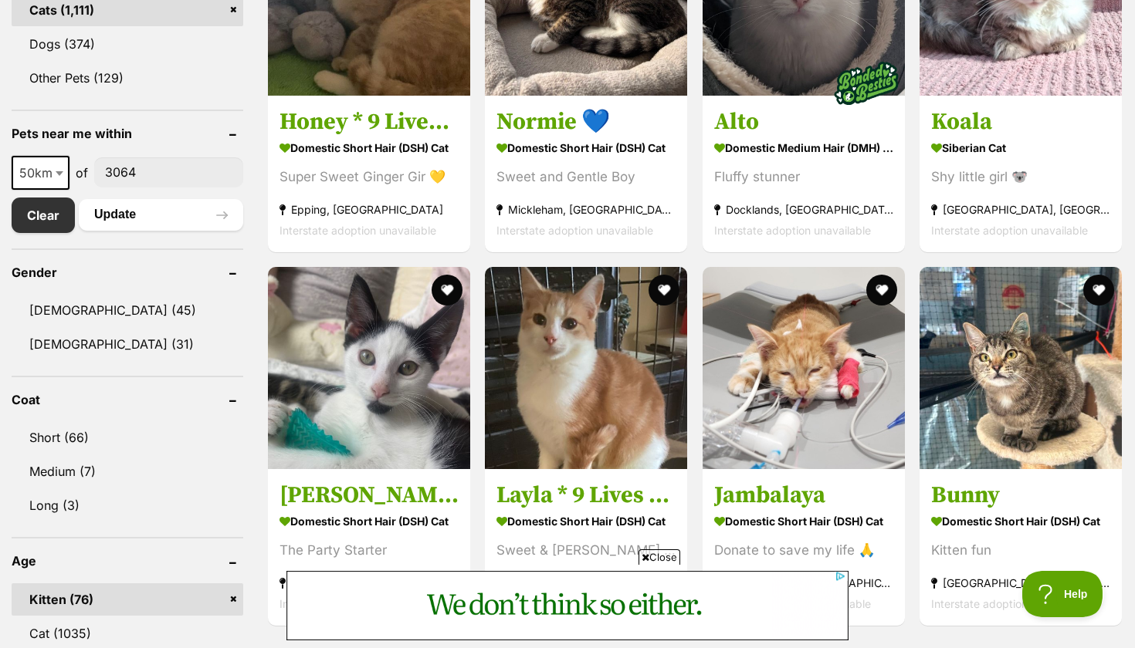
scroll to position [675, 0]
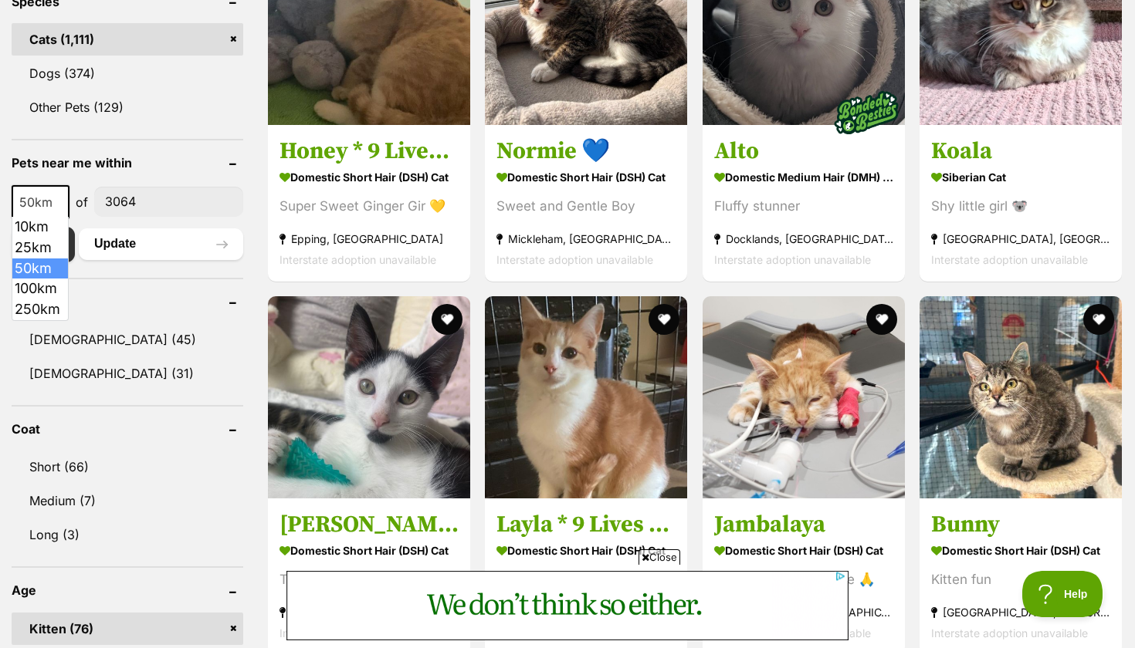
click at [63, 201] on b at bounding box center [60, 203] width 8 height 5
select select "100"
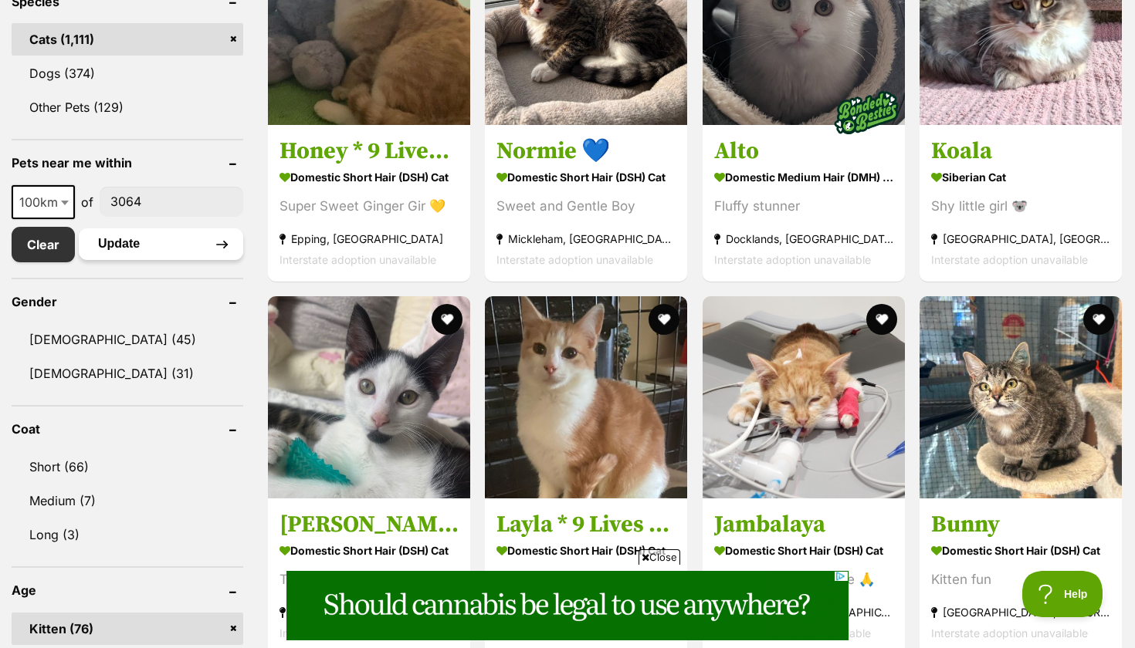
click at [164, 242] on button "Update" at bounding box center [161, 243] width 164 height 31
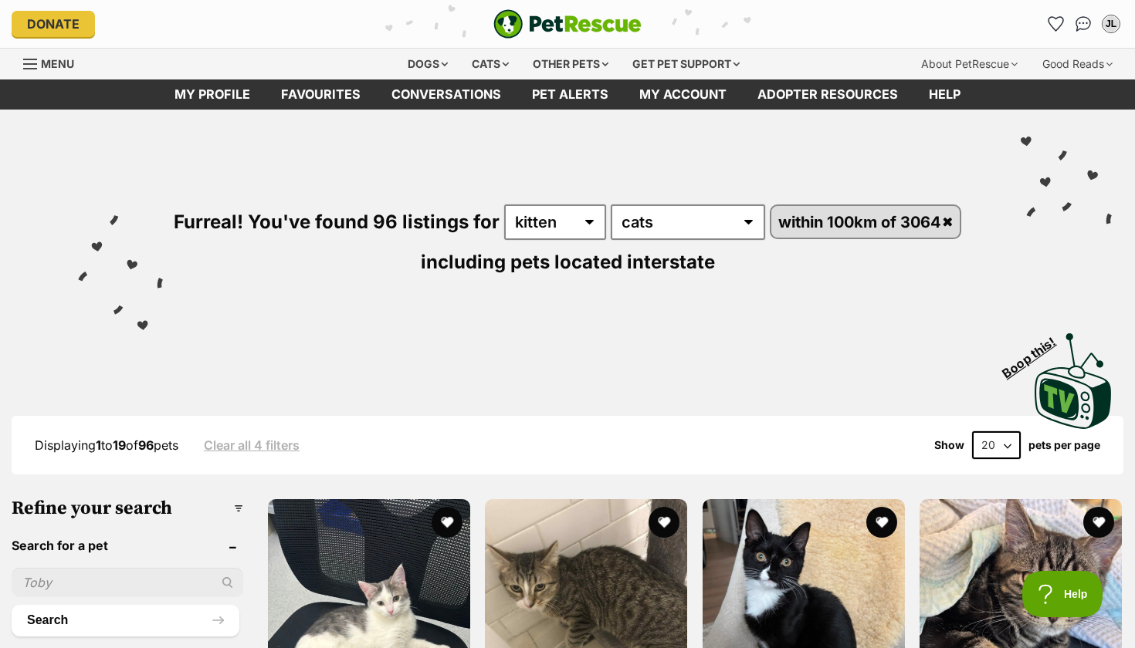
select select "60"
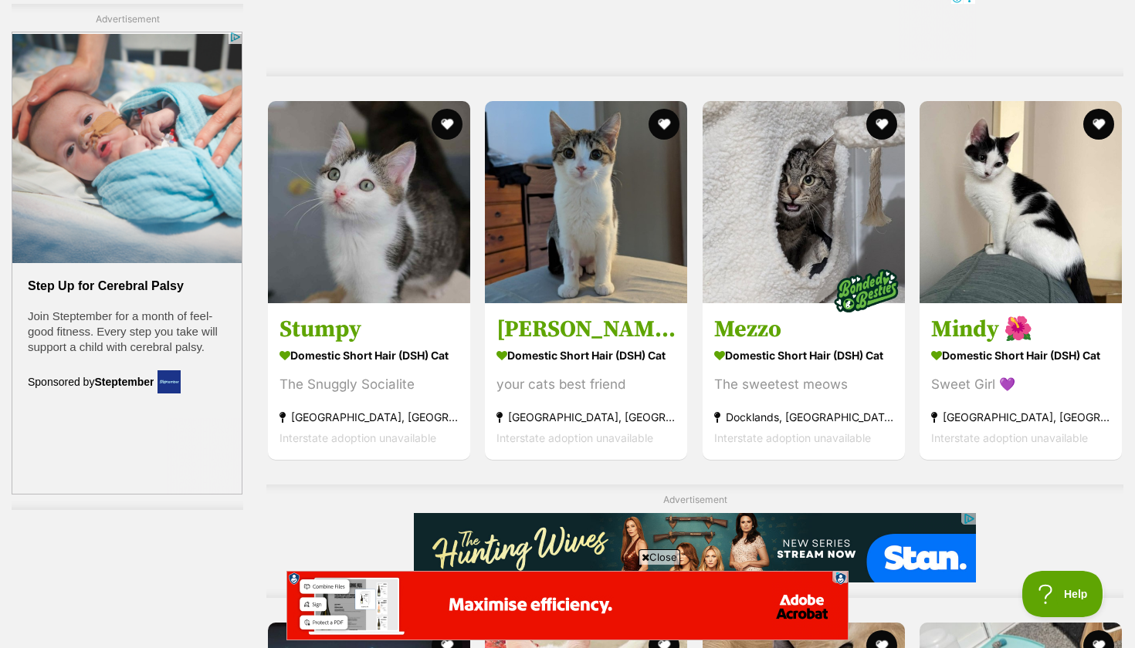
scroll to position [7150, 0]
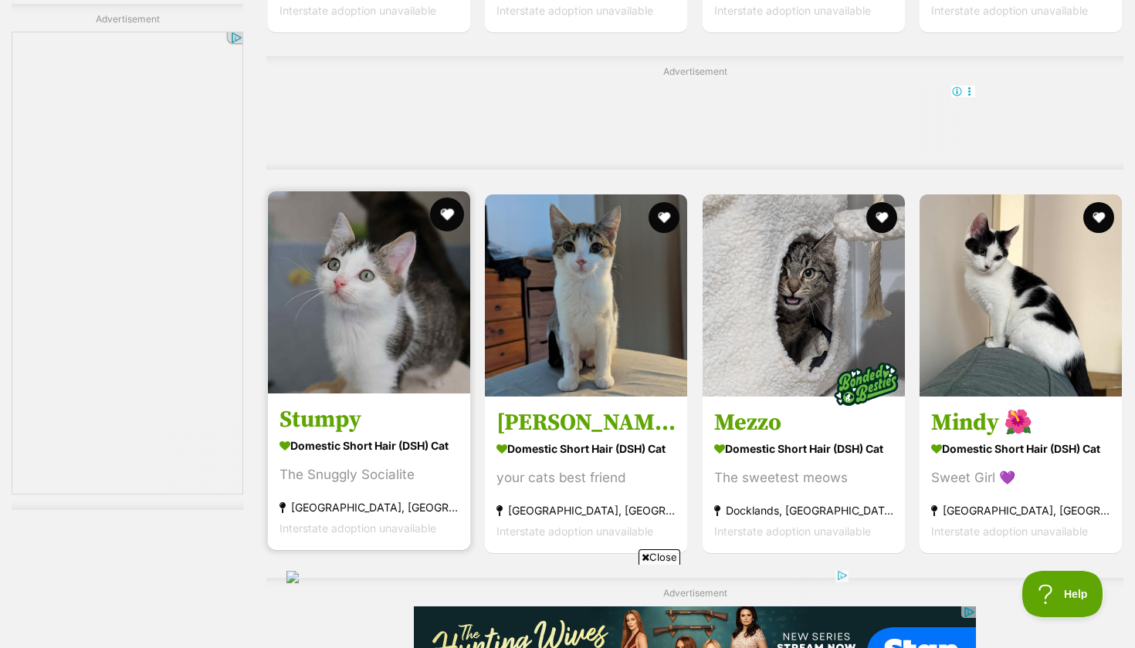
click at [455, 217] on button "favourite" at bounding box center [447, 215] width 34 height 34
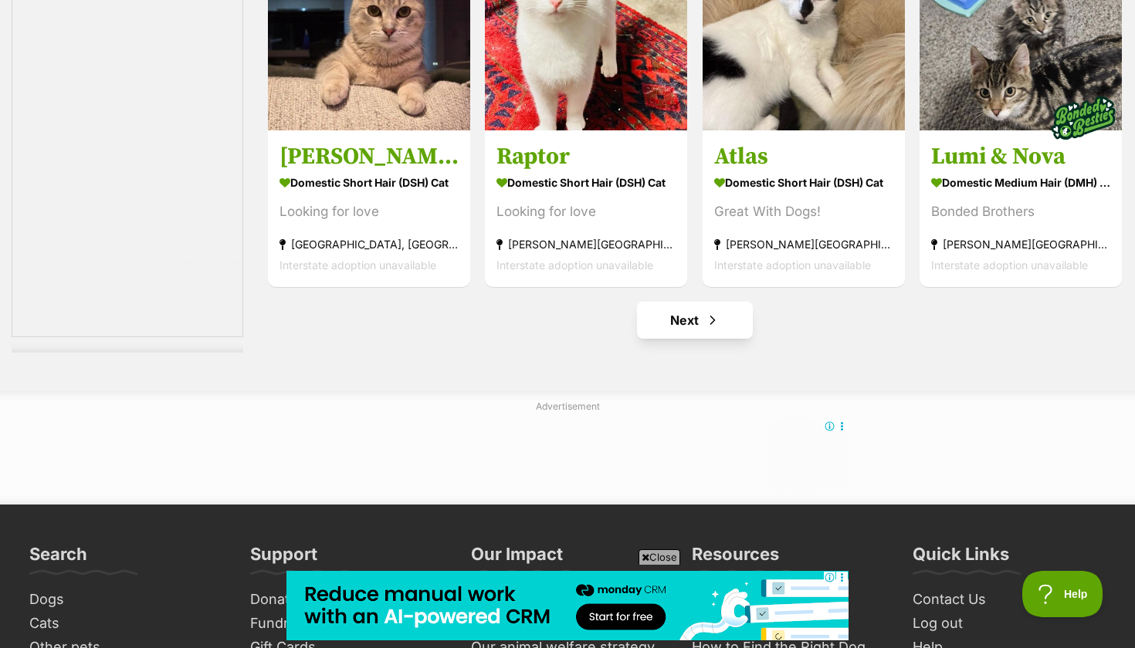
click at [698, 321] on link "Next" at bounding box center [695, 320] width 116 height 37
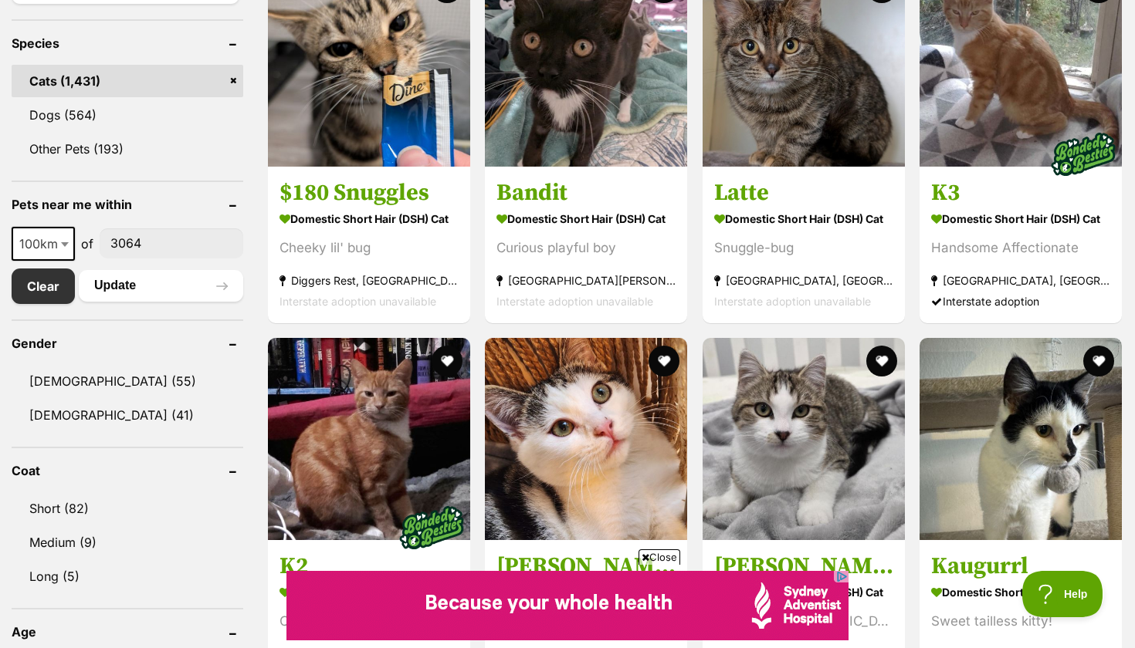
click at [59, 242] on span at bounding box center [66, 244] width 15 height 34
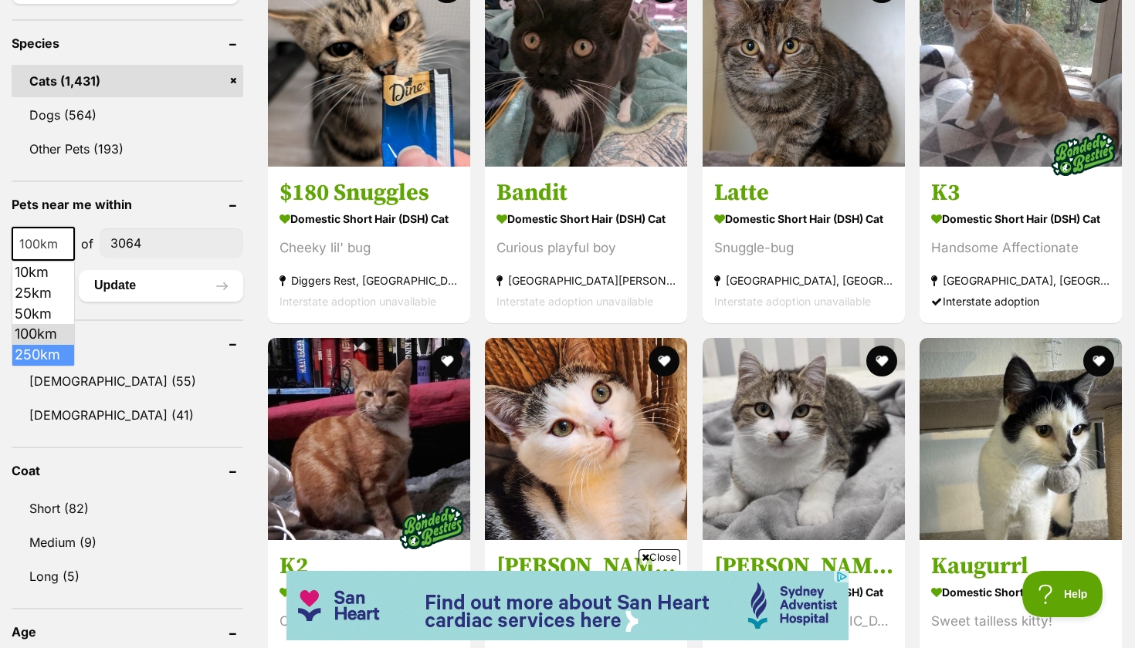
select select "250"
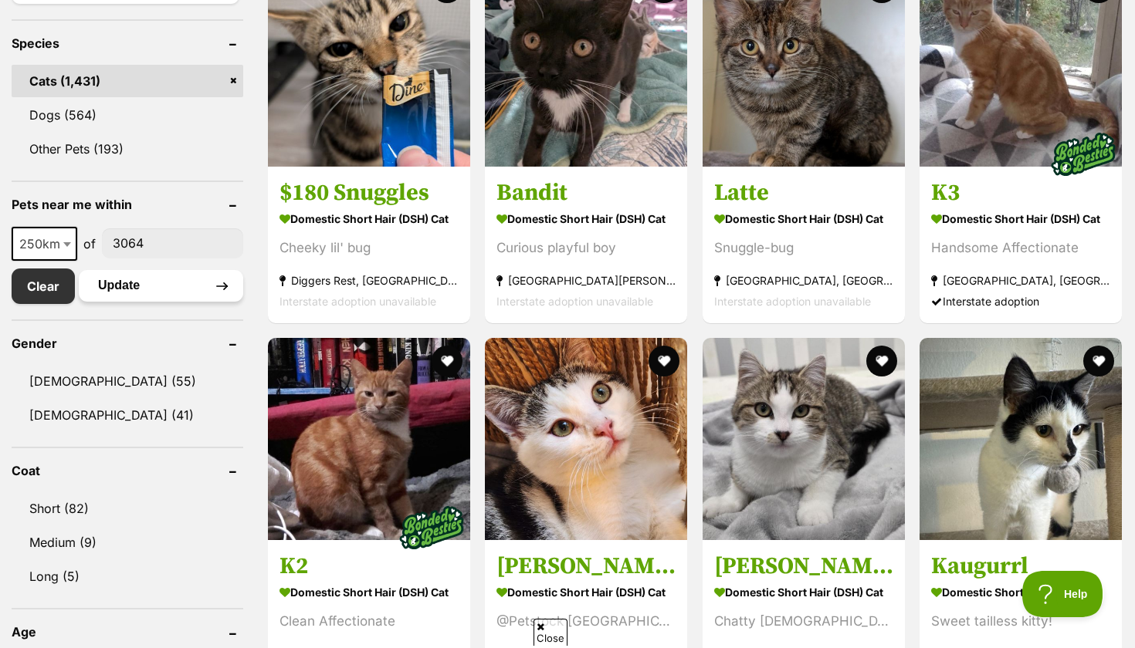
click at [145, 298] on button "Update" at bounding box center [161, 285] width 164 height 31
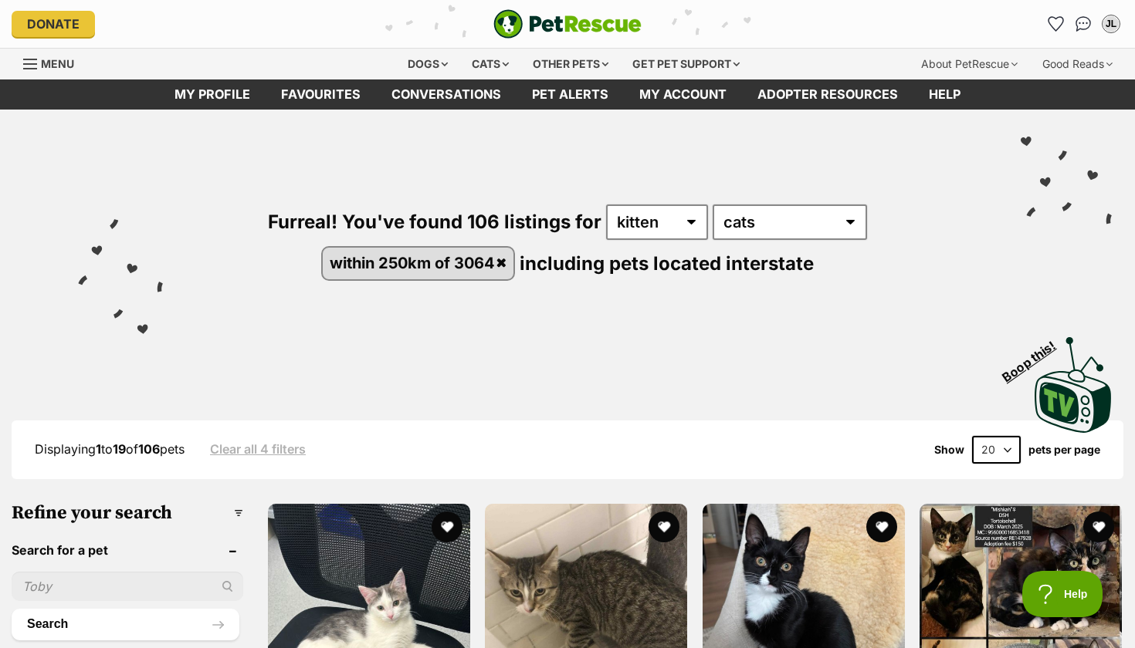
select select "60"
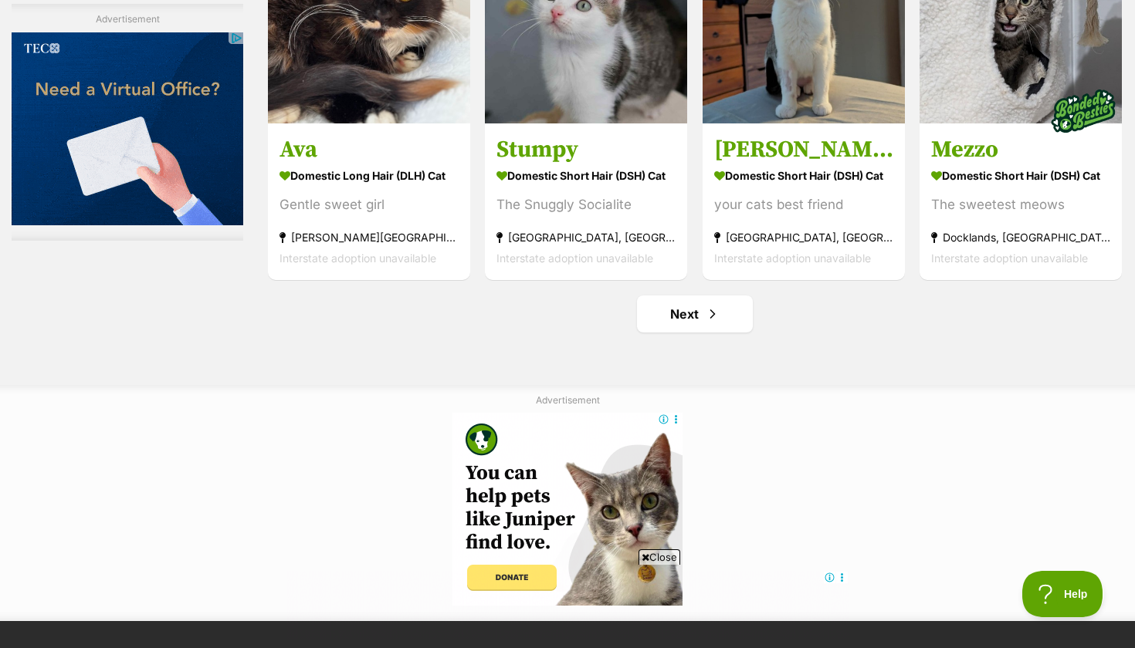
scroll to position [7756, 0]
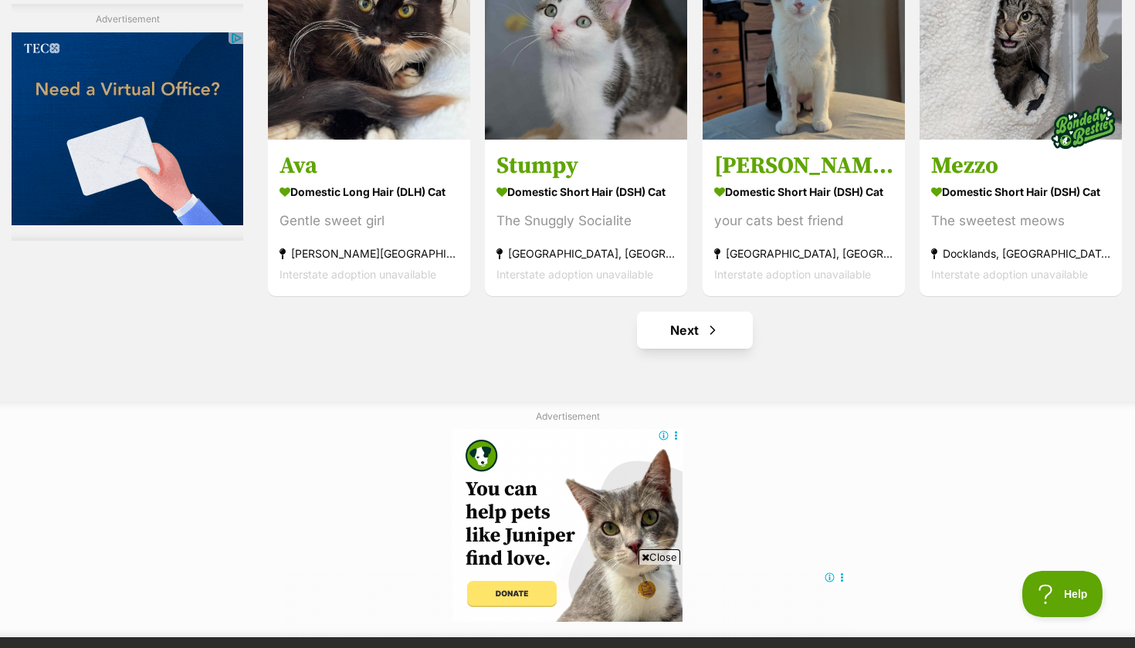
click at [730, 337] on link "Next" at bounding box center [695, 330] width 116 height 37
